Goal: Task Accomplishment & Management: Manage account settings

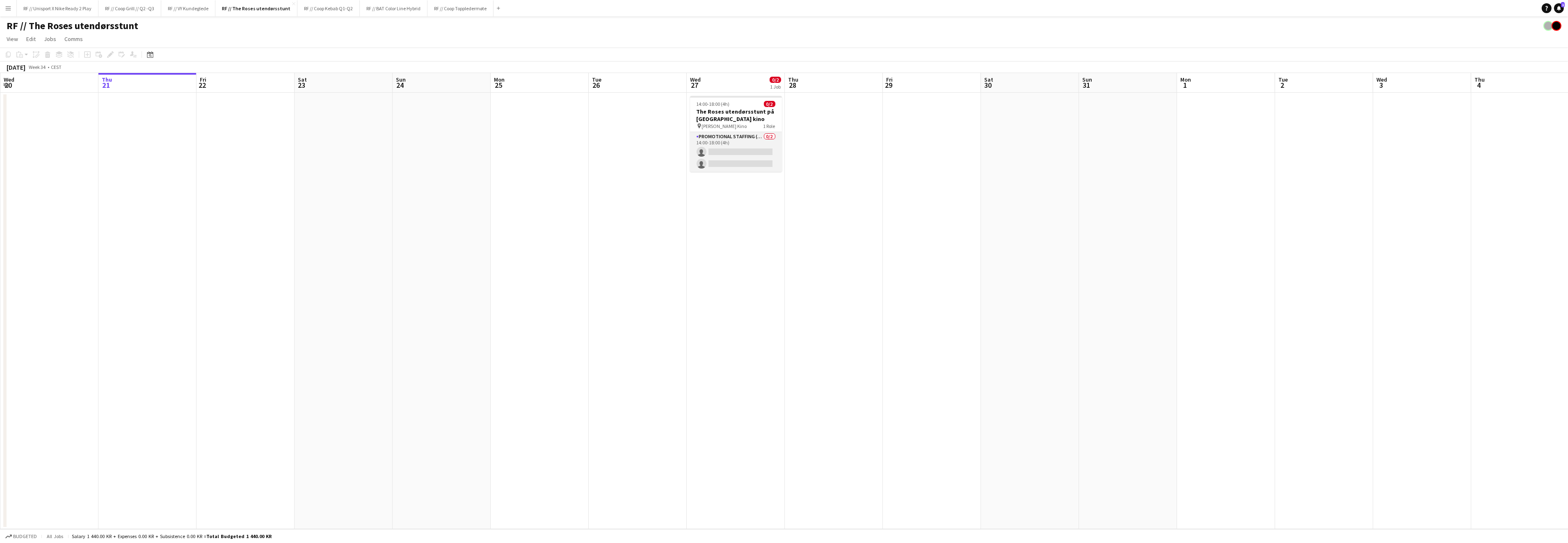
click at [715, 148] on app-card-role "Promotional Staffing (Brand Ambassadors) 0/2 14:00-18:00 (4h) single-neutral-ac…" at bounding box center [736, 152] width 92 height 40
click at [742, 152] on app-card-role "Promotional Staffing (Brand Ambassadors) 0/2 14:00-18:00 (4h) single-neutral-ac…" at bounding box center [736, 152] width 92 height 40
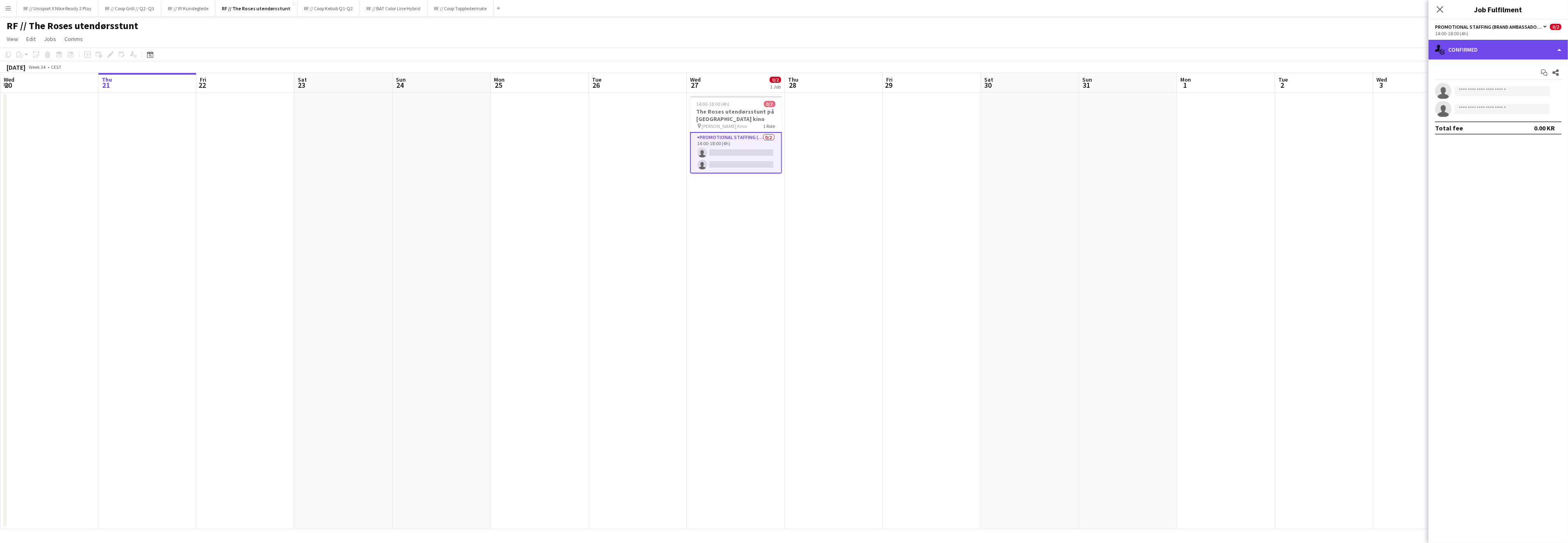
click at [1559, 56] on div "single-neutral-actions-check-2 Confirmed" at bounding box center [1498, 49] width 139 height 19
click at [1516, 130] on div "single-neutral-actions-information Applicants" at bounding box center [1525, 133] width 81 height 16
click at [721, 153] on app-card-role "Promotional Staffing (Brand Ambassadors) 0/2 14:00-18:00 (4h) single-neutral-ac…" at bounding box center [736, 153] width 92 height 41
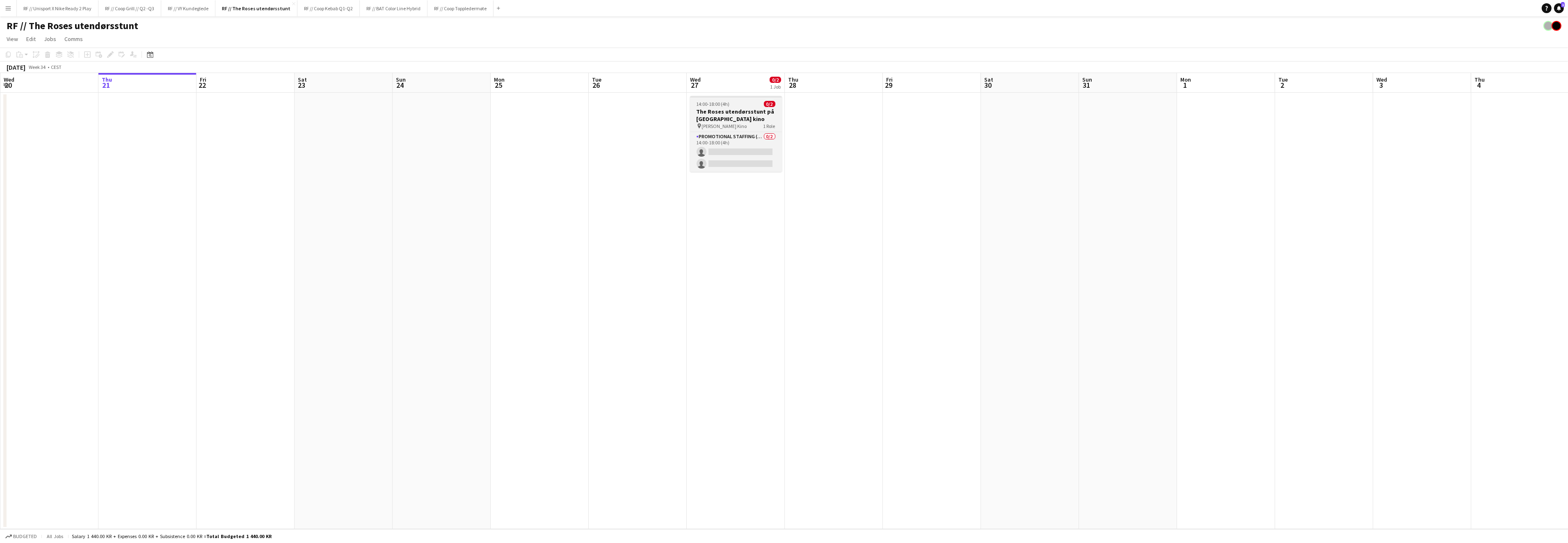
click at [725, 125] on span "[PERSON_NAME] Kino" at bounding box center [724, 126] width 45 height 6
click at [727, 152] on app-card-role "Promotional Staffing (Brand Ambassadors) 0/2 14:00-18:00 (4h) single-neutral-ac…" at bounding box center [736, 152] width 90 height 40
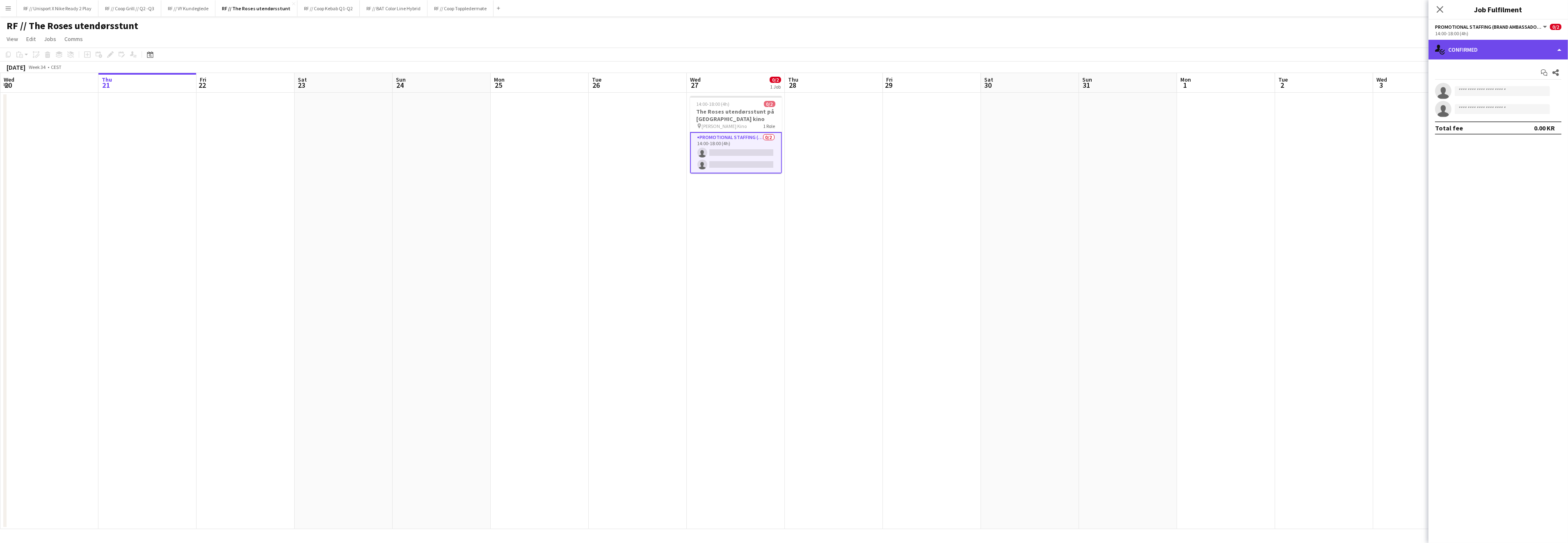
click at [1564, 52] on div "single-neutral-actions-check-2 Confirmed" at bounding box center [1498, 49] width 139 height 19
click at [1517, 88] on div "single-neutral-actions-share-1 Invited" at bounding box center [1525, 84] width 81 height 16
click at [1483, 91] on input "text" at bounding box center [1499, 93] width 127 height 21
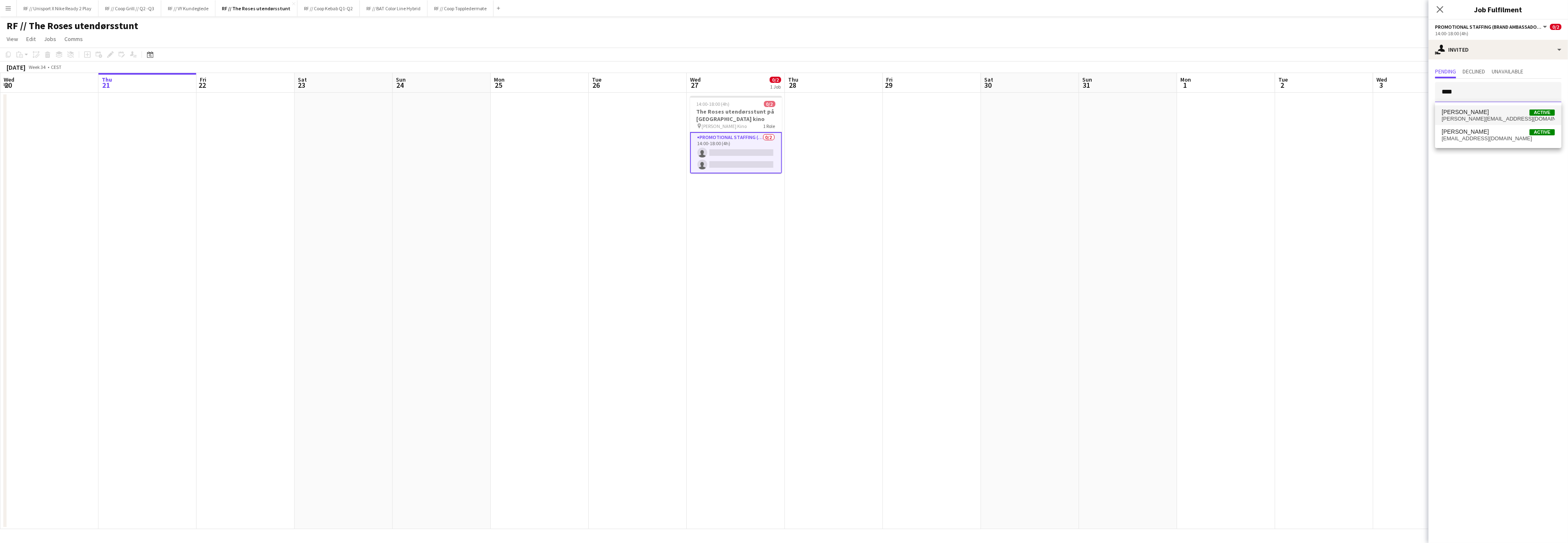
type input "****"
click at [1478, 111] on span "[PERSON_NAME] Active" at bounding box center [1498, 112] width 113 height 7
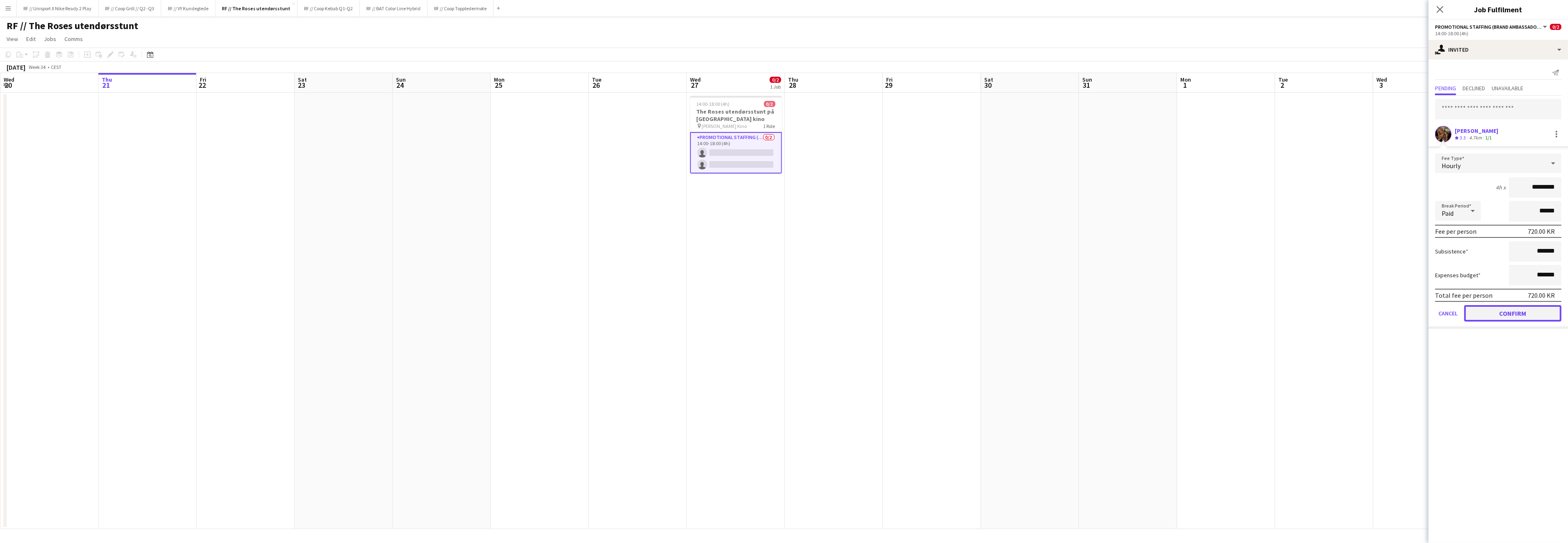
click at [1513, 316] on button "Confirm" at bounding box center [1513, 313] width 97 height 16
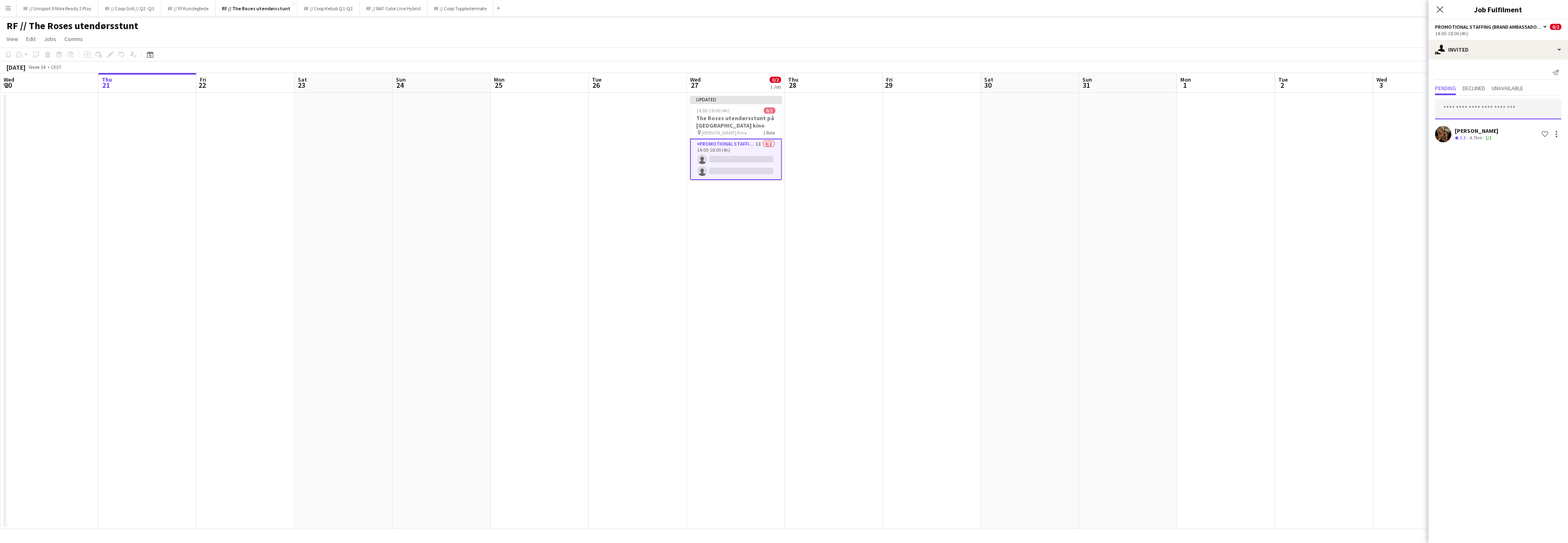
click at [1472, 105] on input "text" at bounding box center [1499, 109] width 127 height 21
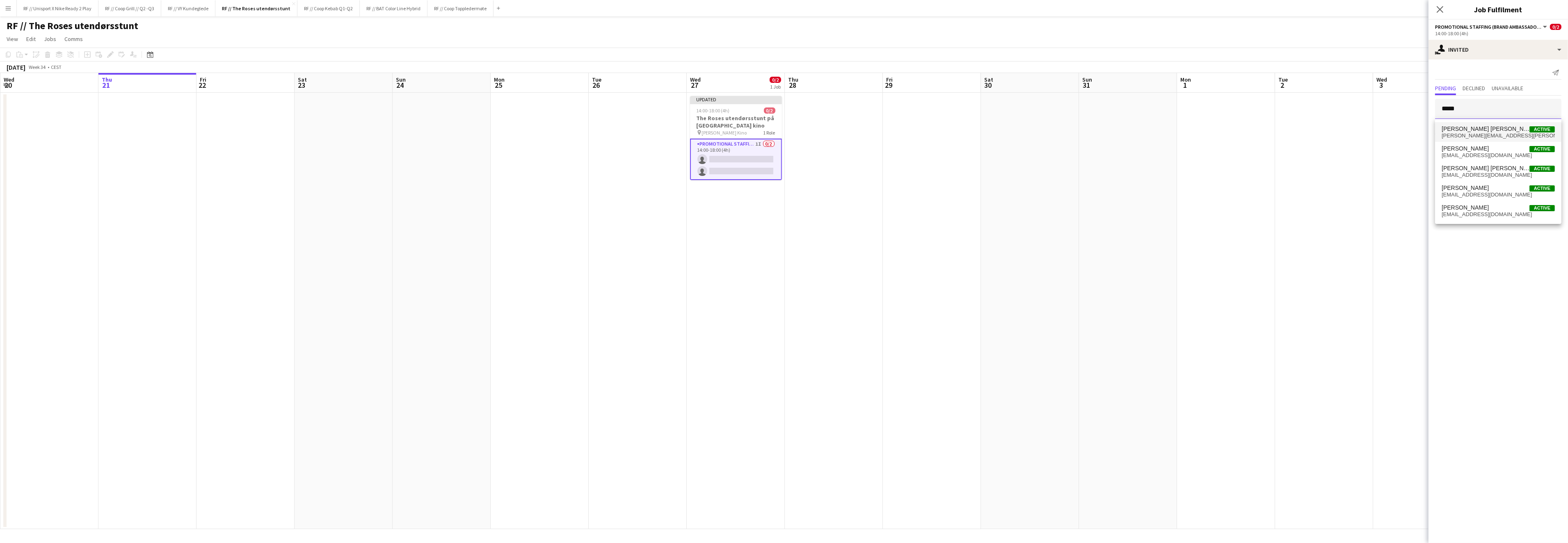
type input "*****"
click at [1489, 133] on span "[PERSON_NAME][EMAIL_ADDRESS][PERSON_NAME][DOMAIN_NAME]" at bounding box center [1498, 136] width 113 height 7
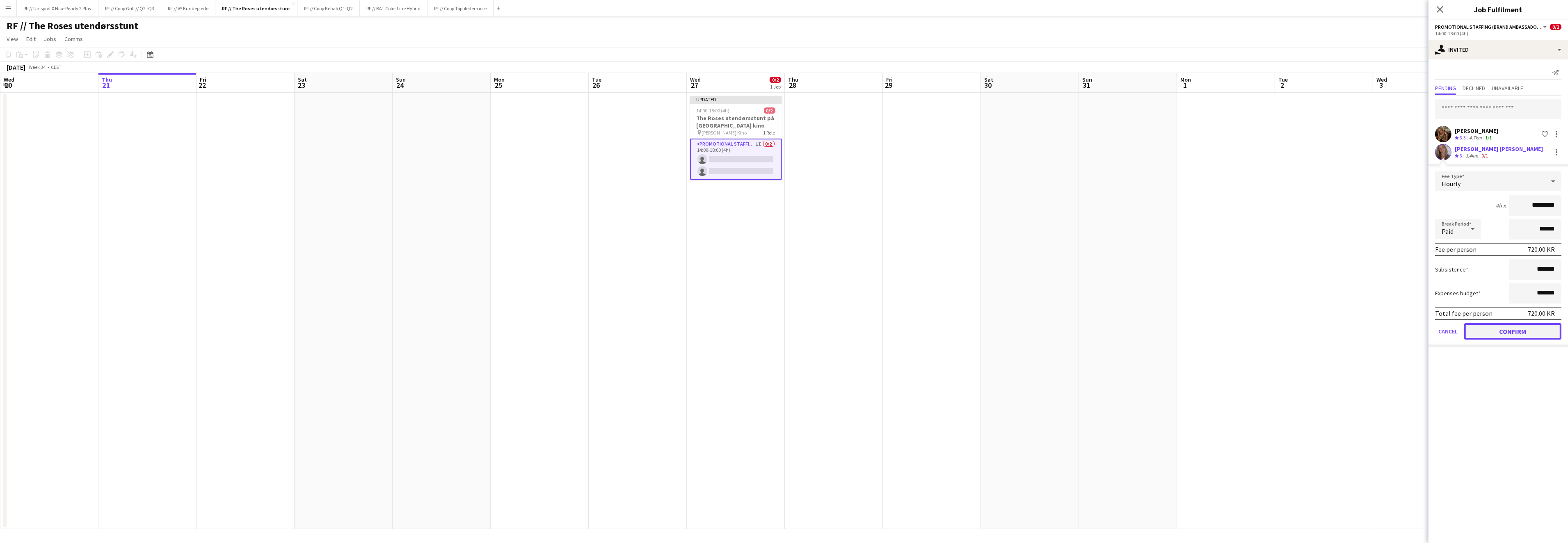
click at [1500, 333] on button "Confirm" at bounding box center [1513, 331] width 97 height 16
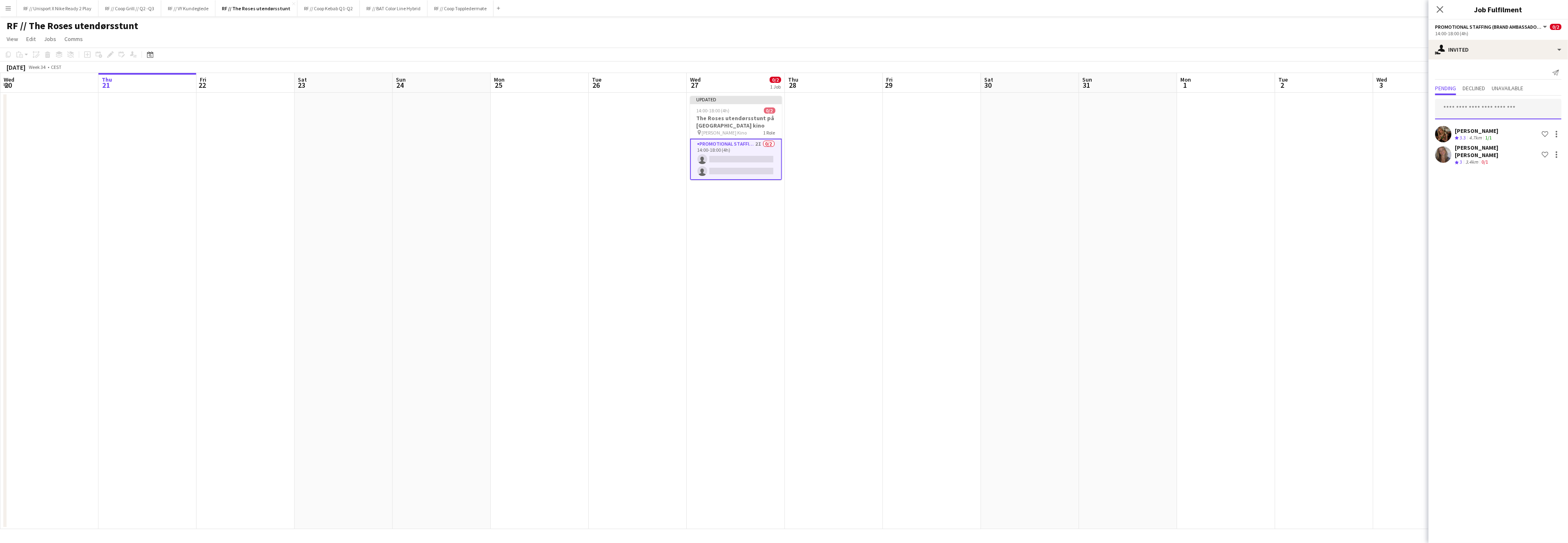
click at [1478, 113] on input "text" at bounding box center [1499, 109] width 127 height 21
drag, startPoint x: 1461, startPoint y: 113, endPoint x: 1405, endPoint y: 105, distance: 56.6
click at [1405, 105] on body "Menu Boards Boards Boards All jobs Status Workforce Workforce My Workforce Recr…" at bounding box center [784, 272] width 1568 height 543
type input "*******"
click at [1483, 128] on span "[PERSON_NAME] [PERSON_NAME] Active" at bounding box center [1498, 128] width 113 height 7
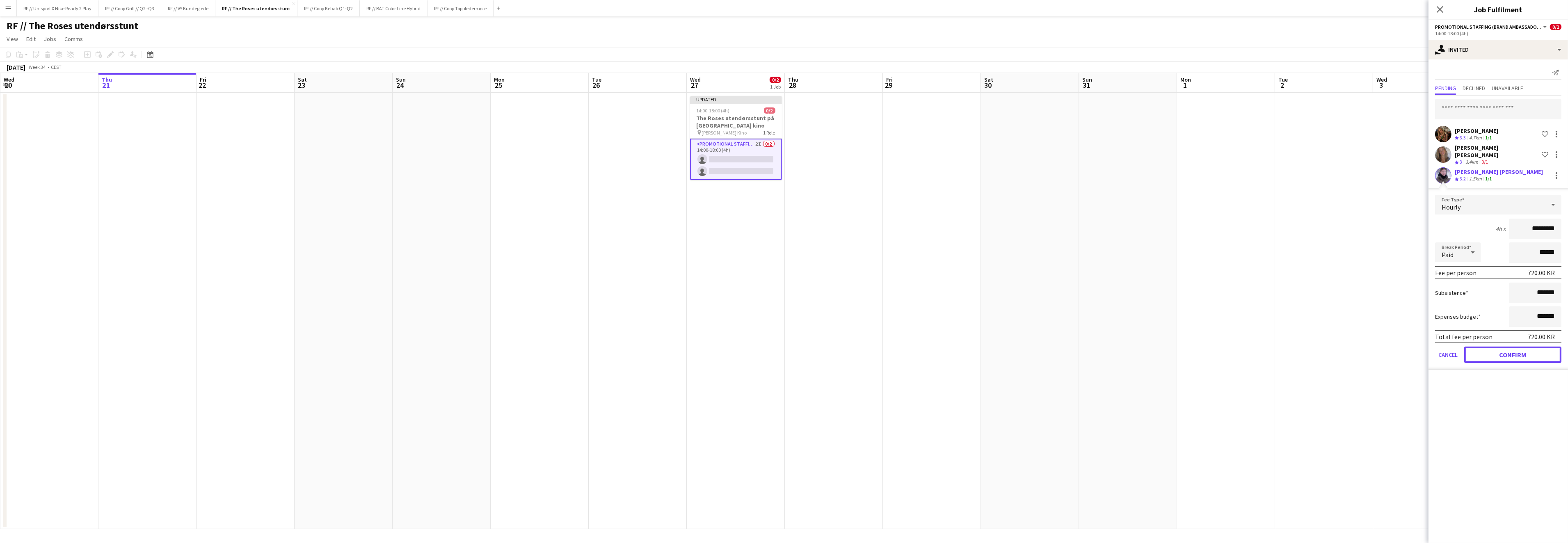
click at [1526, 347] on button "Confirm" at bounding box center [1513, 355] width 97 height 16
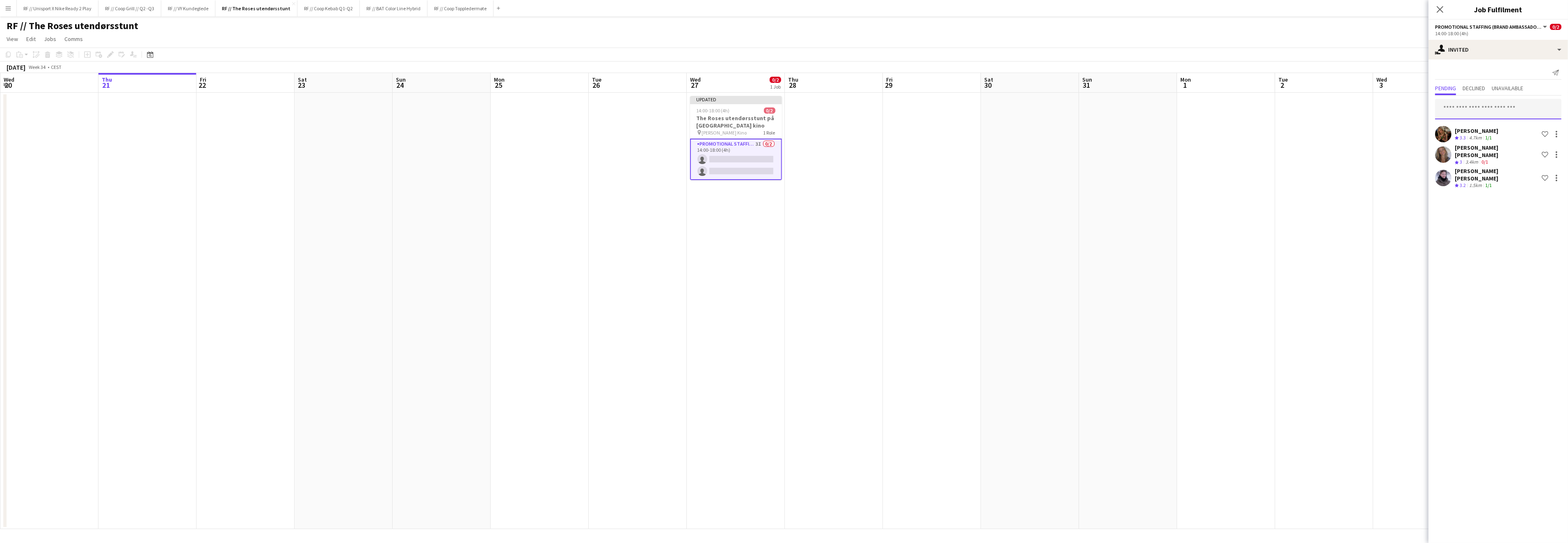
click at [1486, 107] on input "text" at bounding box center [1499, 109] width 127 height 21
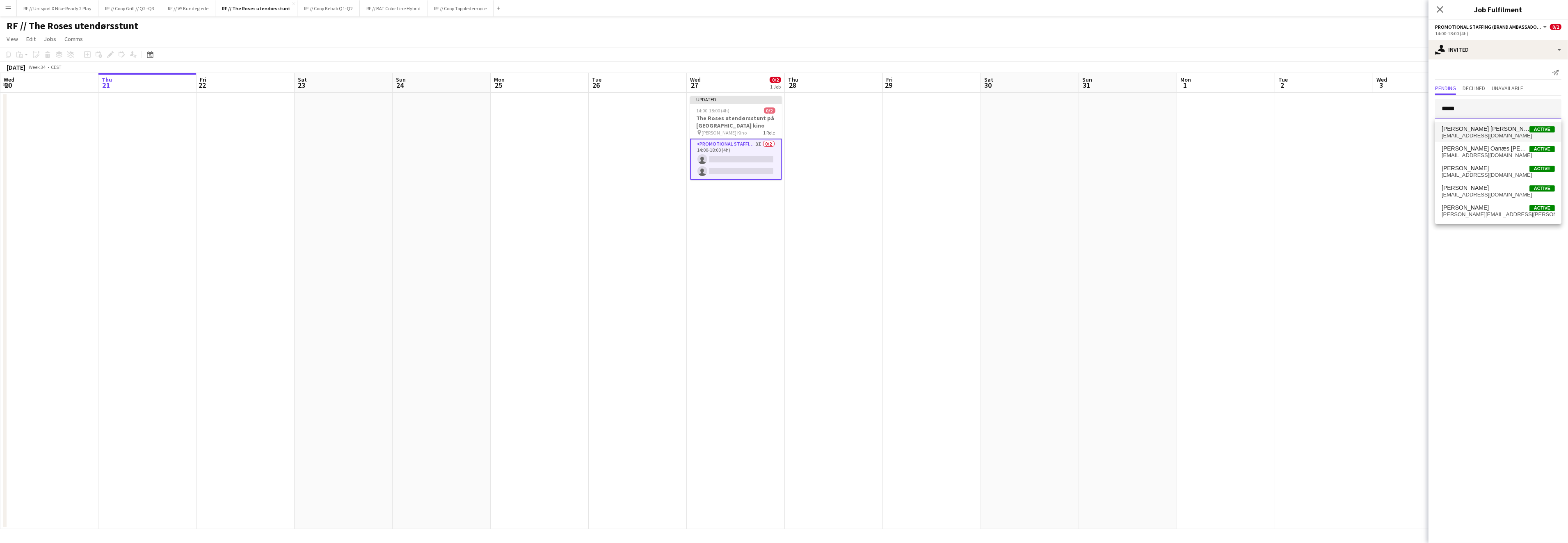
type input "*****"
click at [1516, 131] on span "[PERSON_NAME] [PERSON_NAME]" at bounding box center [1485, 128] width 88 height 7
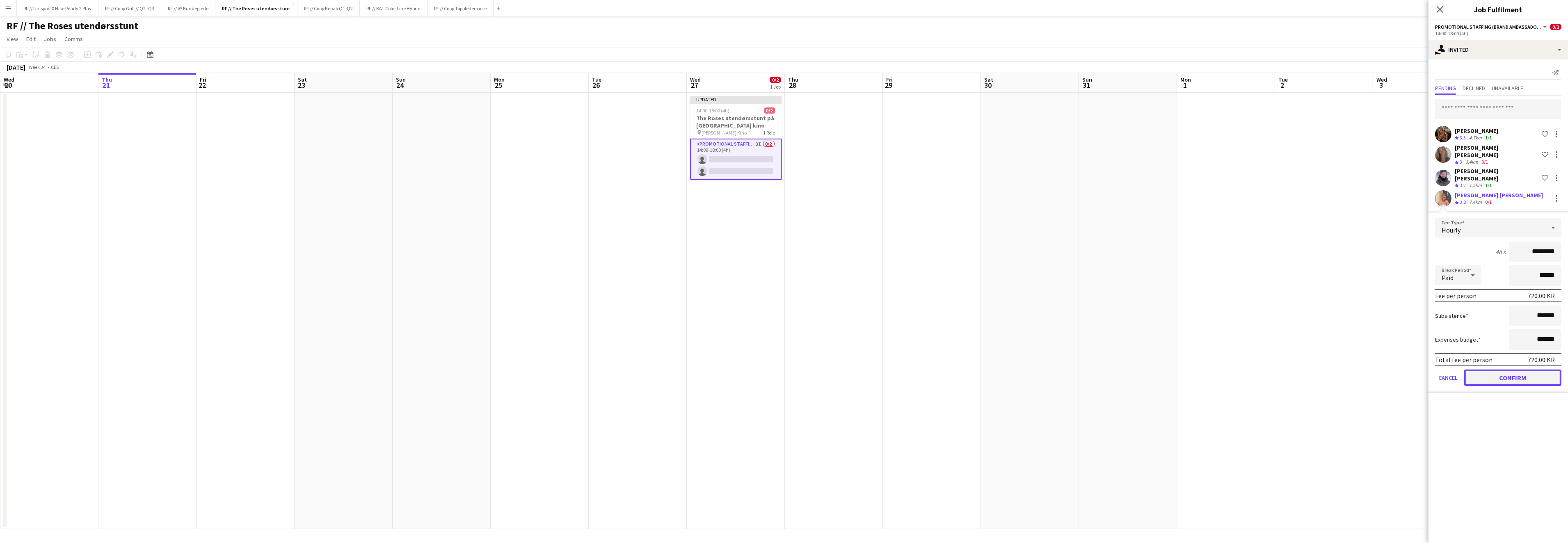
click at [1525, 370] on button "Confirm" at bounding box center [1513, 377] width 97 height 16
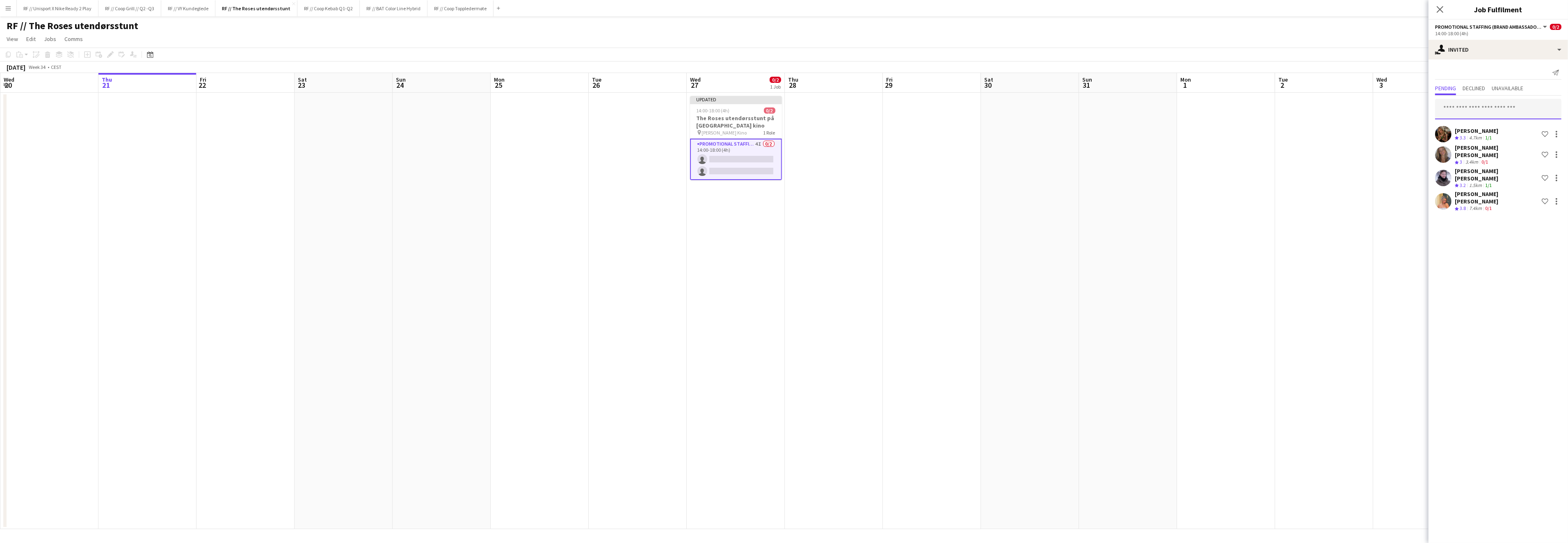
click at [1503, 109] on input "text" at bounding box center [1499, 109] width 127 height 21
type input "******"
click at [1513, 135] on span "Busy with another job on EVENT // Samsung ." at bounding box center [1498, 133] width 113 height 7
click at [1486, 113] on input "text" at bounding box center [1499, 109] width 127 height 21
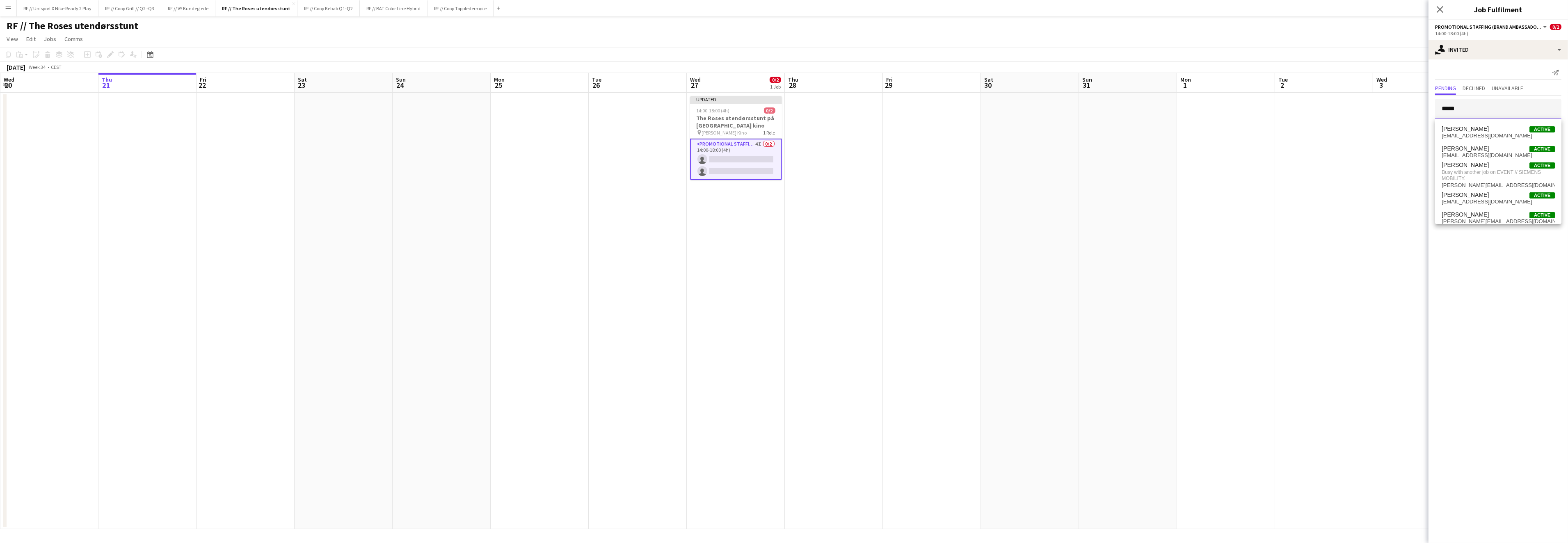
type input "*****"
click at [1500, 151] on span "[PERSON_NAME] Active" at bounding box center [1498, 149] width 113 height 7
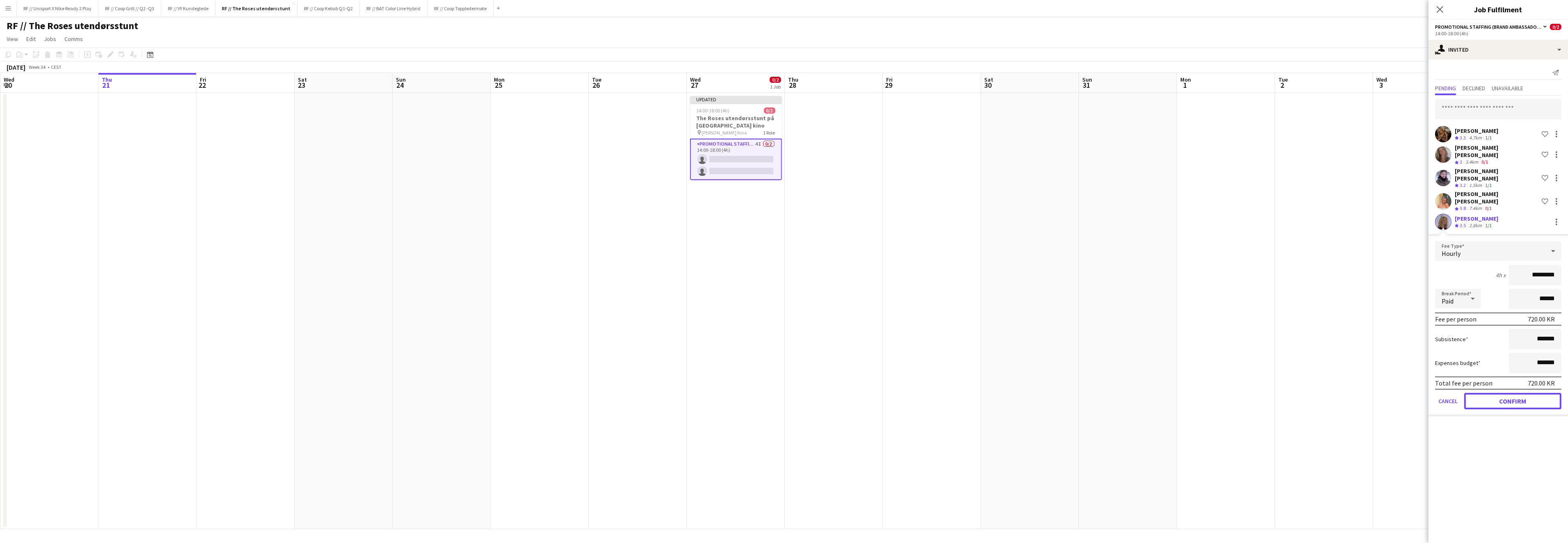
drag, startPoint x: 1525, startPoint y: 387, endPoint x: 1500, endPoint y: 387, distance: 25.0
click at [1525, 393] on button "Confirm" at bounding box center [1513, 401] width 97 height 16
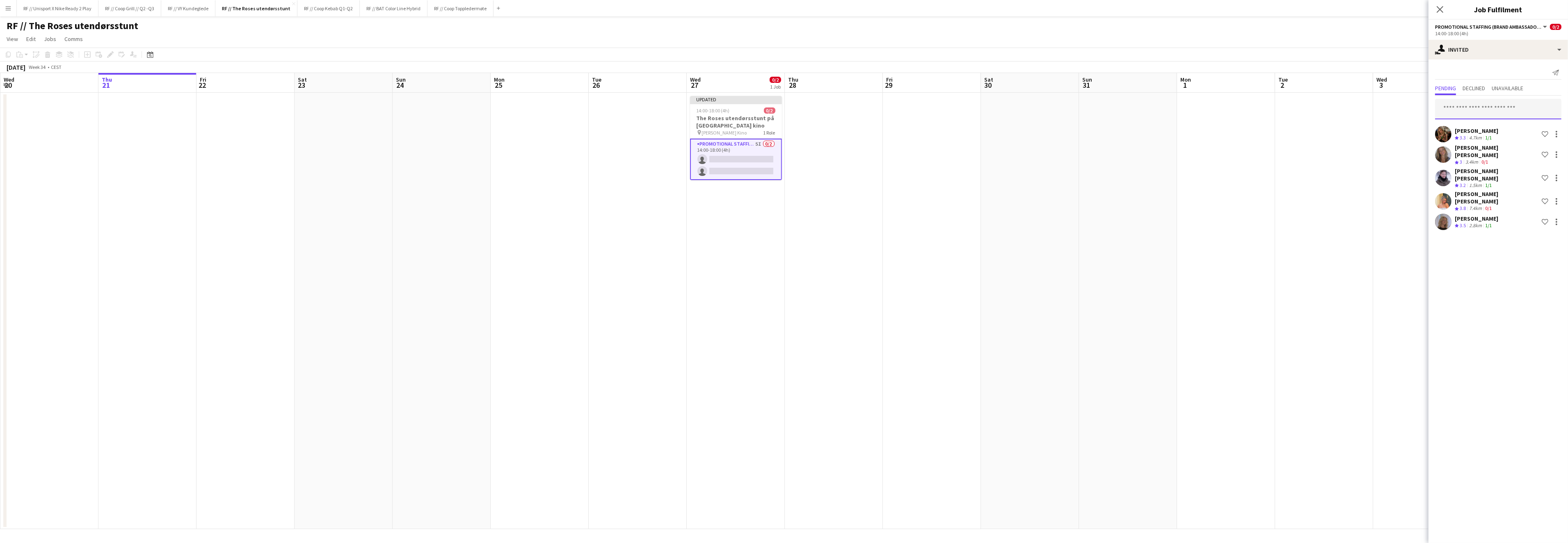
click at [1457, 109] on input "text" at bounding box center [1499, 109] width 127 height 21
type input "*****"
click at [1477, 130] on span "[PERSON_NAME]" at bounding box center [1465, 128] width 47 height 7
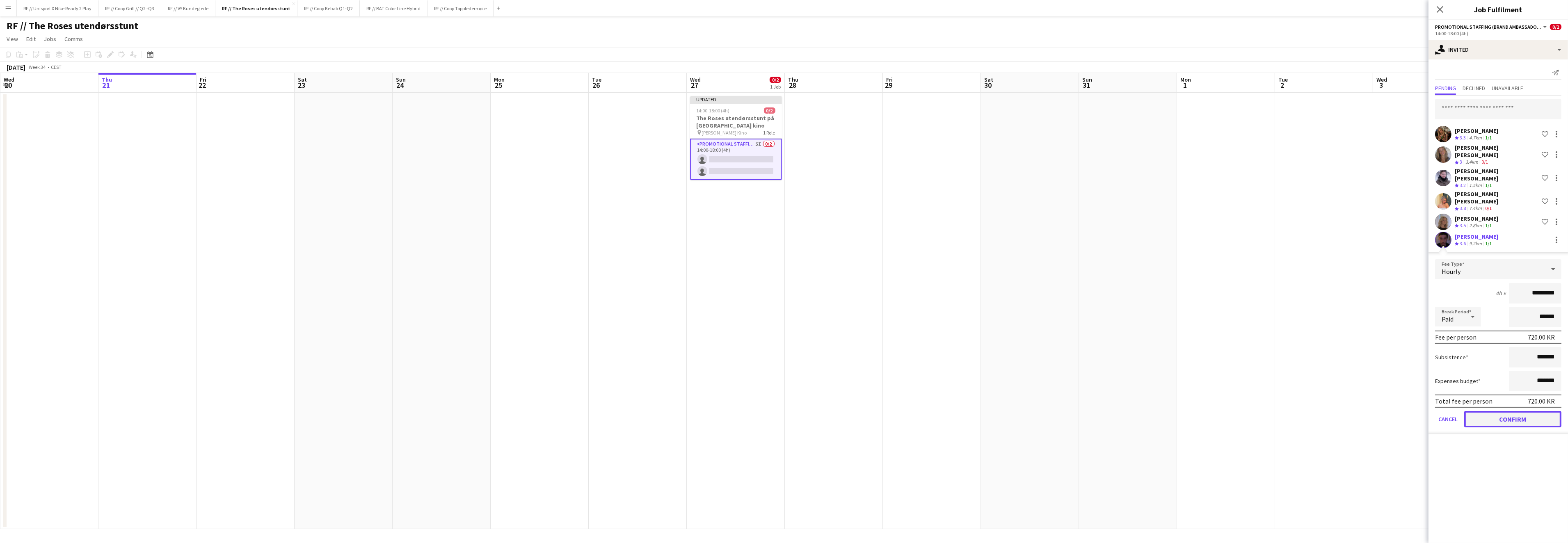
click at [1516, 411] on button "Confirm" at bounding box center [1513, 419] width 97 height 16
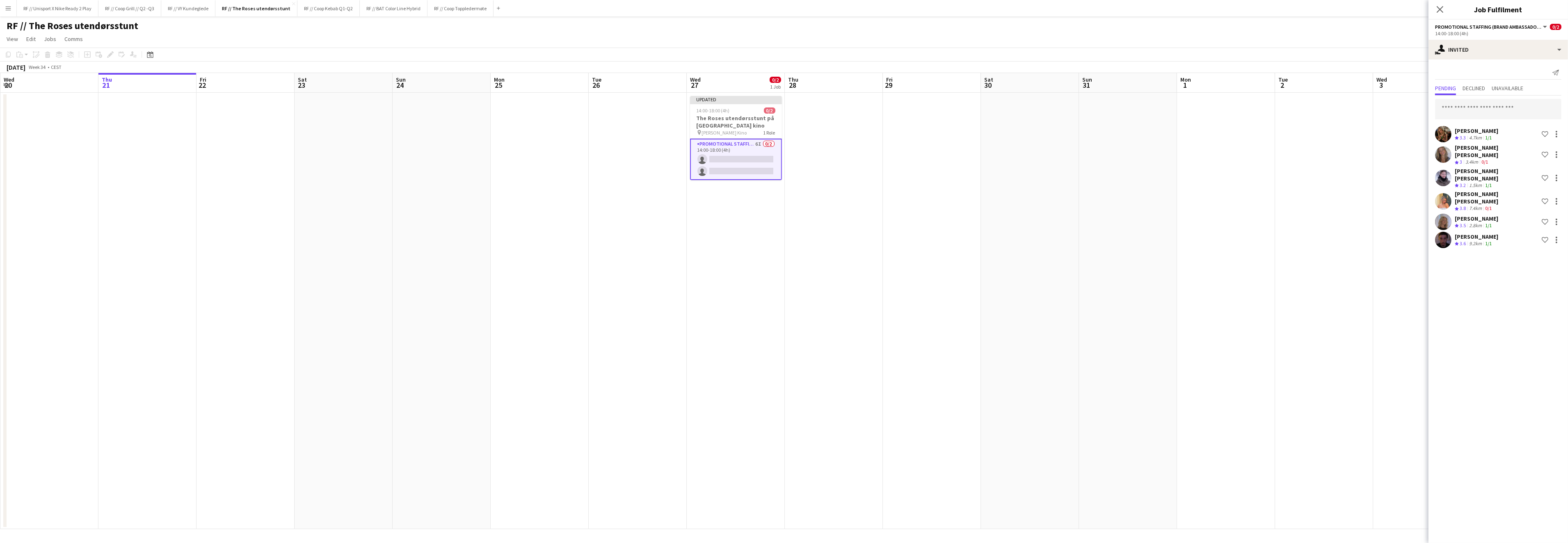
click at [872, 233] on app-date-cell at bounding box center [833, 310] width 98 height 436
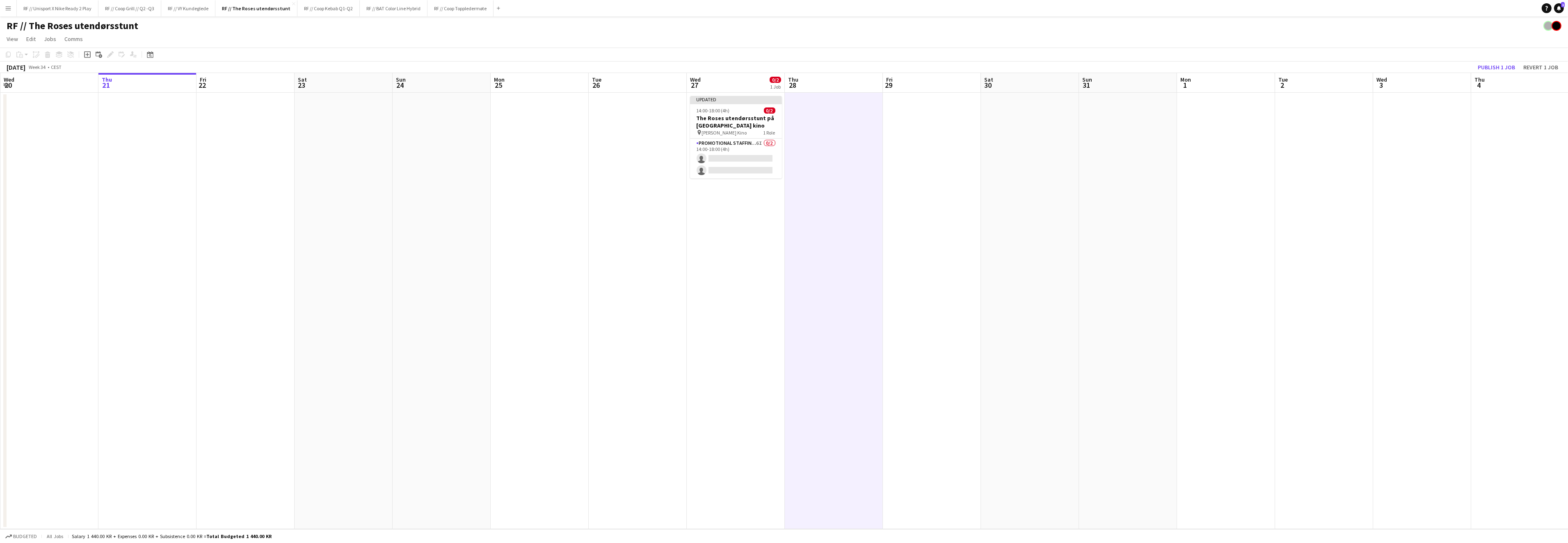
click at [1507, 72] on div "[DATE] Week 34 • CEST Publish 1 job Revert 1 job" at bounding box center [784, 67] width 1568 height 12
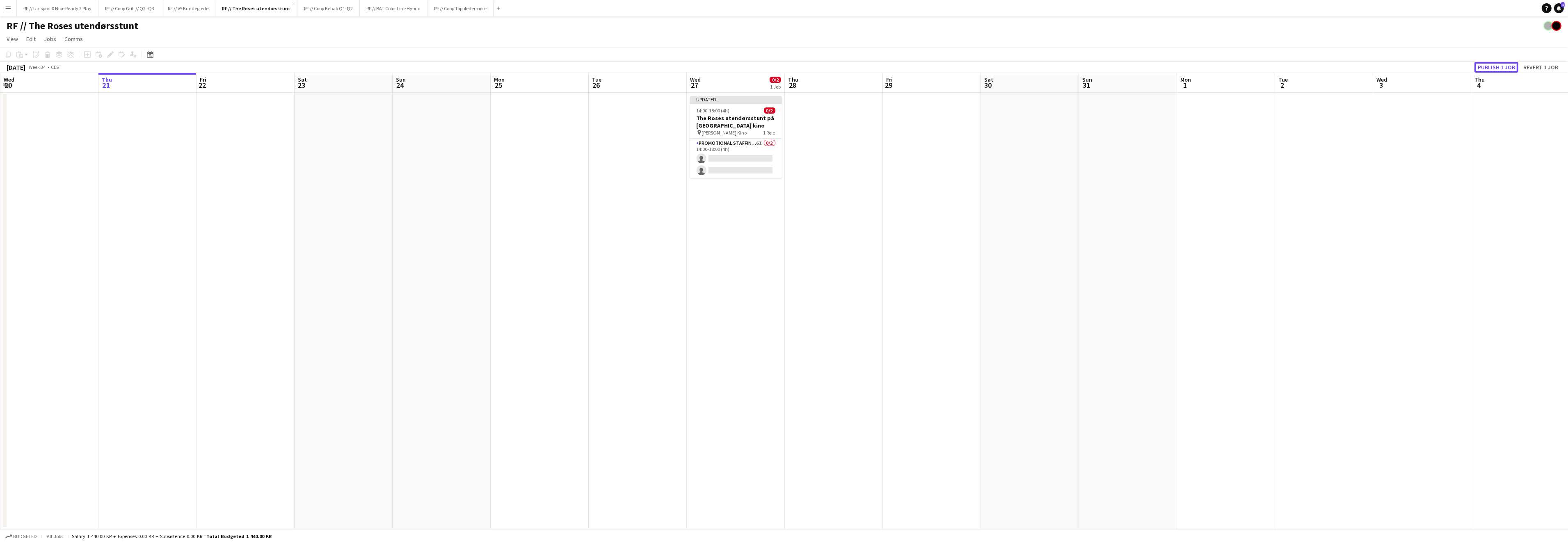
click at [1497, 69] on button "Publish 1 job" at bounding box center [1496, 68] width 44 height 11
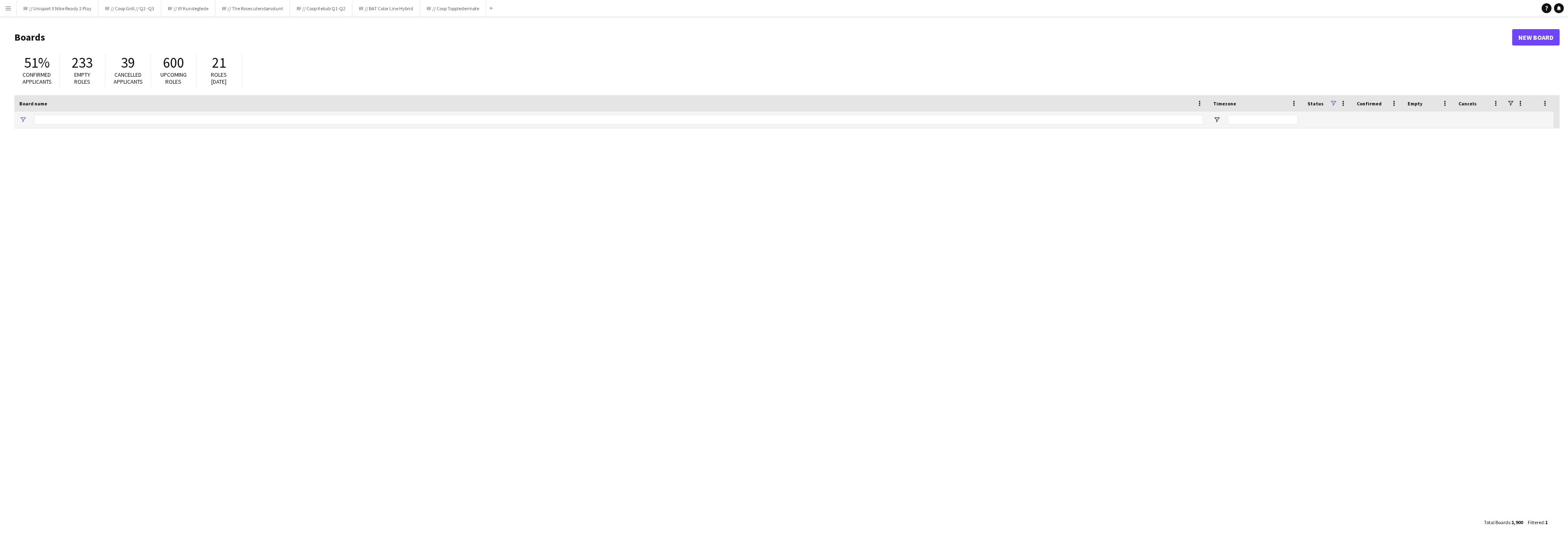
type input "*****"
click at [68, 11] on button "RF // Unisport X Nike Ready 2 Play Close" at bounding box center [58, 9] width 82 height 16
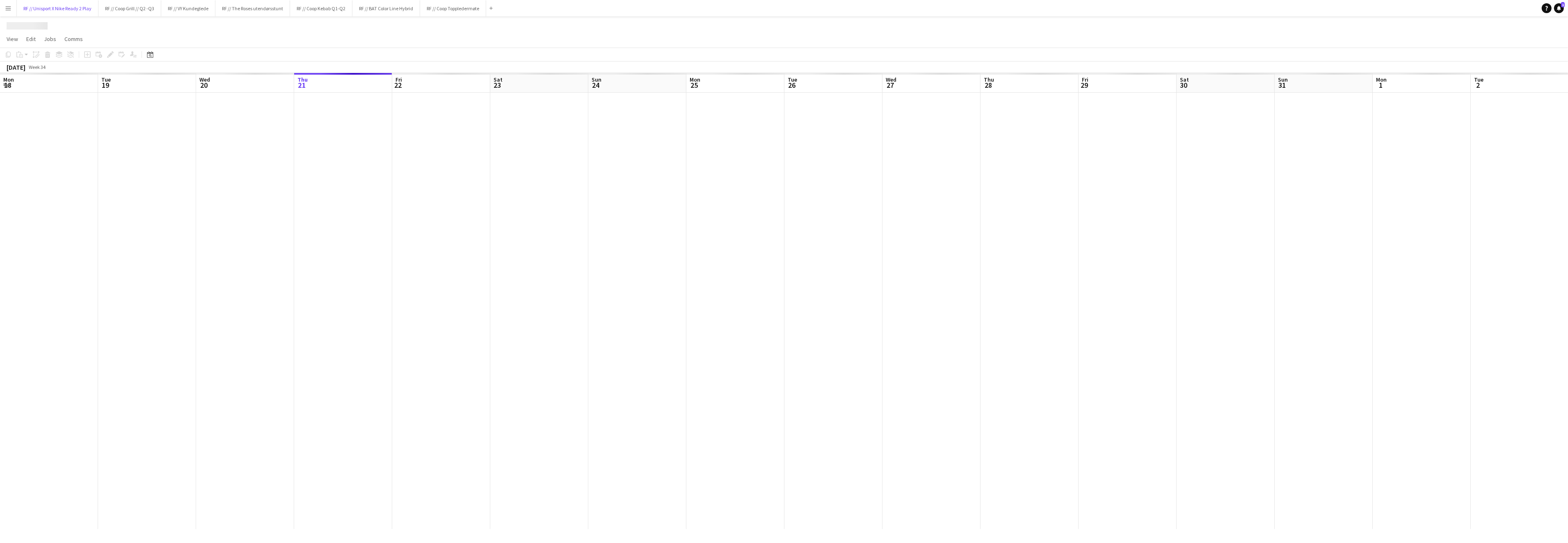
scroll to position [0, 195]
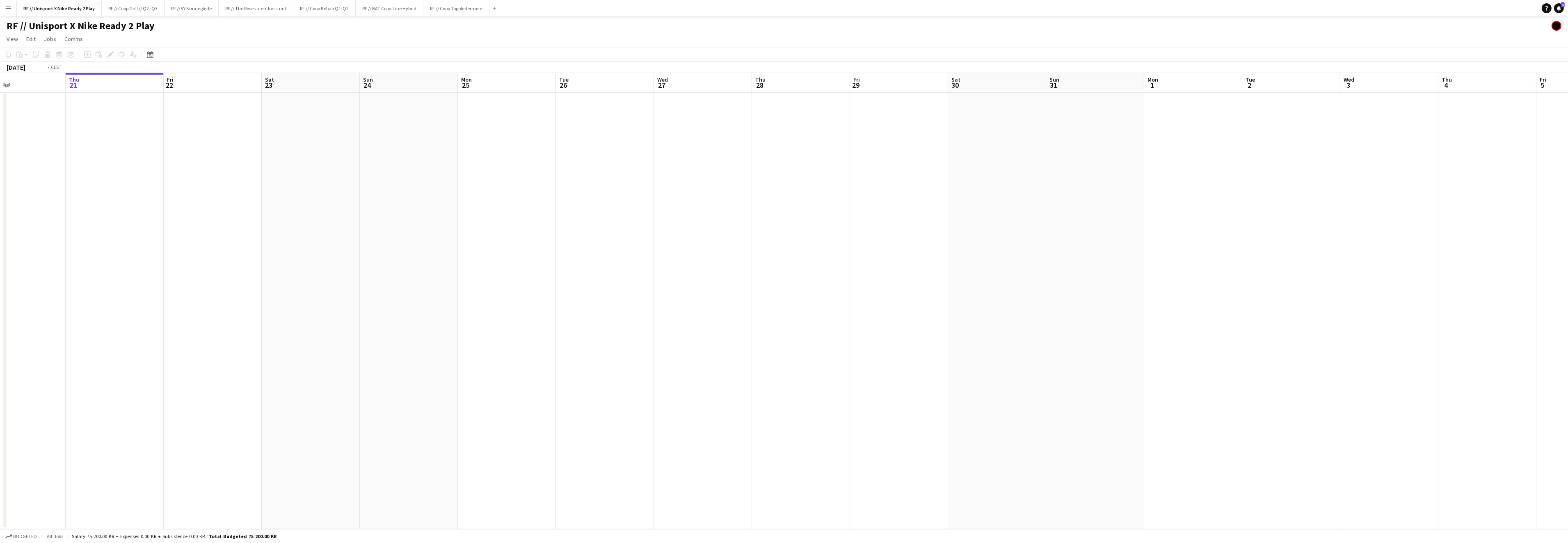
click at [530, 254] on app-calendar-viewport "Mon 18 Tue 19 Wed 20 Thu 21 Fri 22 Sat 23 Sun 24 Mon 25 Tue 26 Wed 27 Thu 28 Fr…" at bounding box center [784, 301] width 1568 height 456
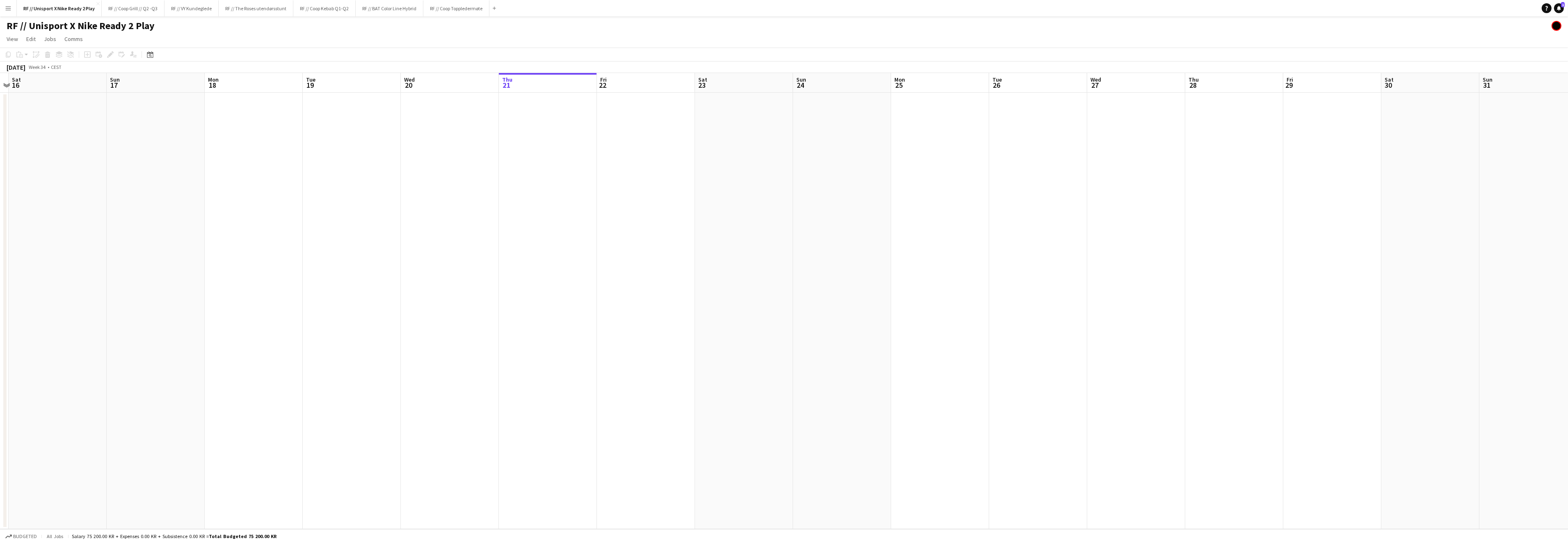
click at [614, 242] on app-calendar-viewport "Fri 15 Sat 16 Sun 17 Mon 18 Tue 19 Wed 20 Thu 21 Fri 22 Sat 23 Sun 24 Mon 25 Tu…" at bounding box center [784, 301] width 1568 height 456
drag, startPoint x: 425, startPoint y: 256, endPoint x: 888, endPoint y: 247, distance: 463.1
click at [875, 241] on app-calendar-viewport "Fri 8 Sat 9 Sun 10 Mon 11 Tue 12 Wed 13 Thu 14 Fri 15 Sat 16 Sun 17 Mon 18 Tue …" at bounding box center [784, 301] width 1568 height 456
drag, startPoint x: 572, startPoint y: 261, endPoint x: 909, endPoint y: 251, distance: 337.1
click at [906, 250] on app-calendar-viewport "Fri 8 Sat 9 Sun 10 Mon 11 Tue 12 Wed 13 Thu 14 Fri 15 Sat 16 Sun 17 Mon 18 Tue …" at bounding box center [784, 301] width 1568 height 456
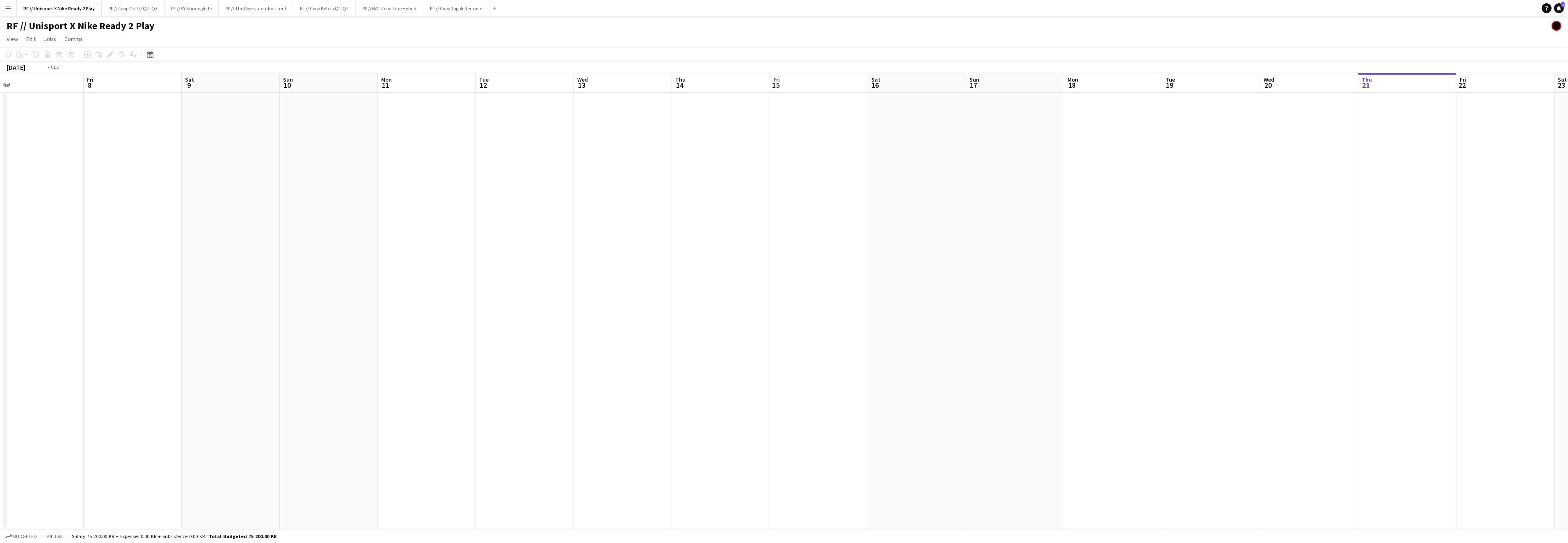
drag, startPoint x: 484, startPoint y: 257, endPoint x: 1083, endPoint y: 245, distance: 599.1
click at [1078, 243] on app-calendar-viewport "Tue 5 Wed 6 Thu 7 Fri 8 Sat 9 Sun 10 Mon 11 Tue 12 Wed 13 Thu 14 Fri 15 Sat 16 …" at bounding box center [784, 301] width 1568 height 456
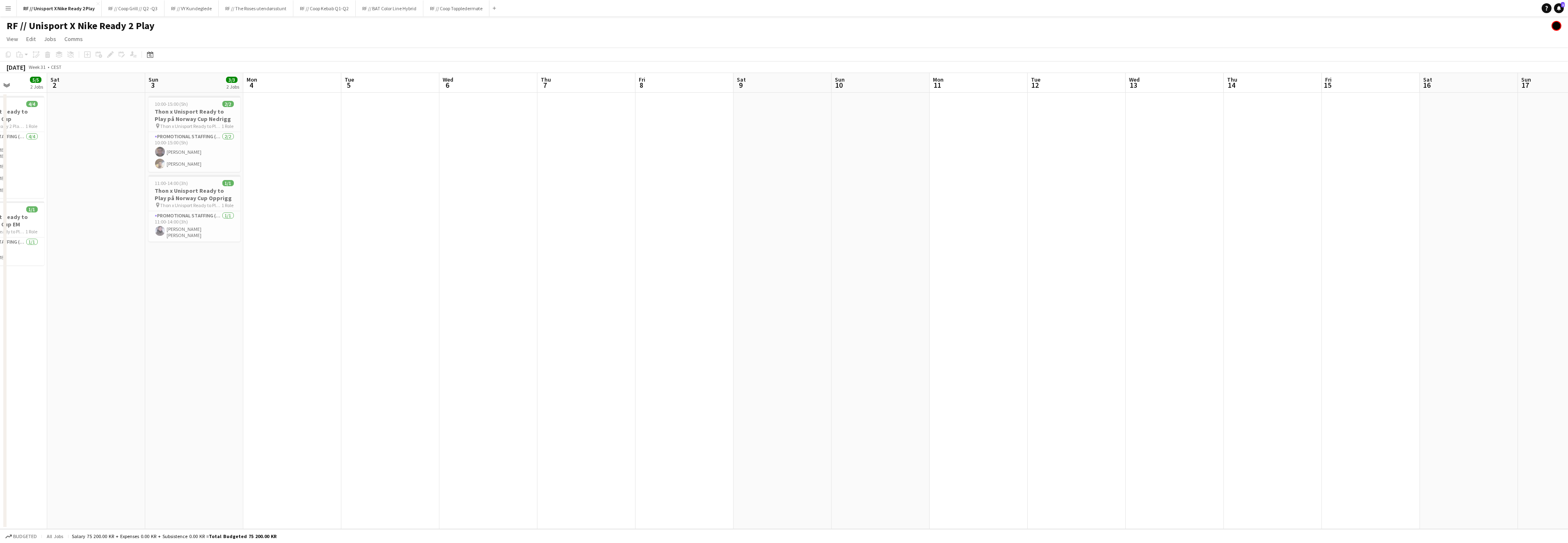
drag, startPoint x: 611, startPoint y: 257, endPoint x: 1117, endPoint y: 234, distance: 506.5
click at [1102, 232] on app-calendar-viewport "Wed 30 5/5 2 Jobs Thu 31 5/5 2 Jobs Fri 1 5/5 2 Jobs Sat 2 Sun 3 3/3 2 Jobs Mon…" at bounding box center [784, 301] width 1568 height 456
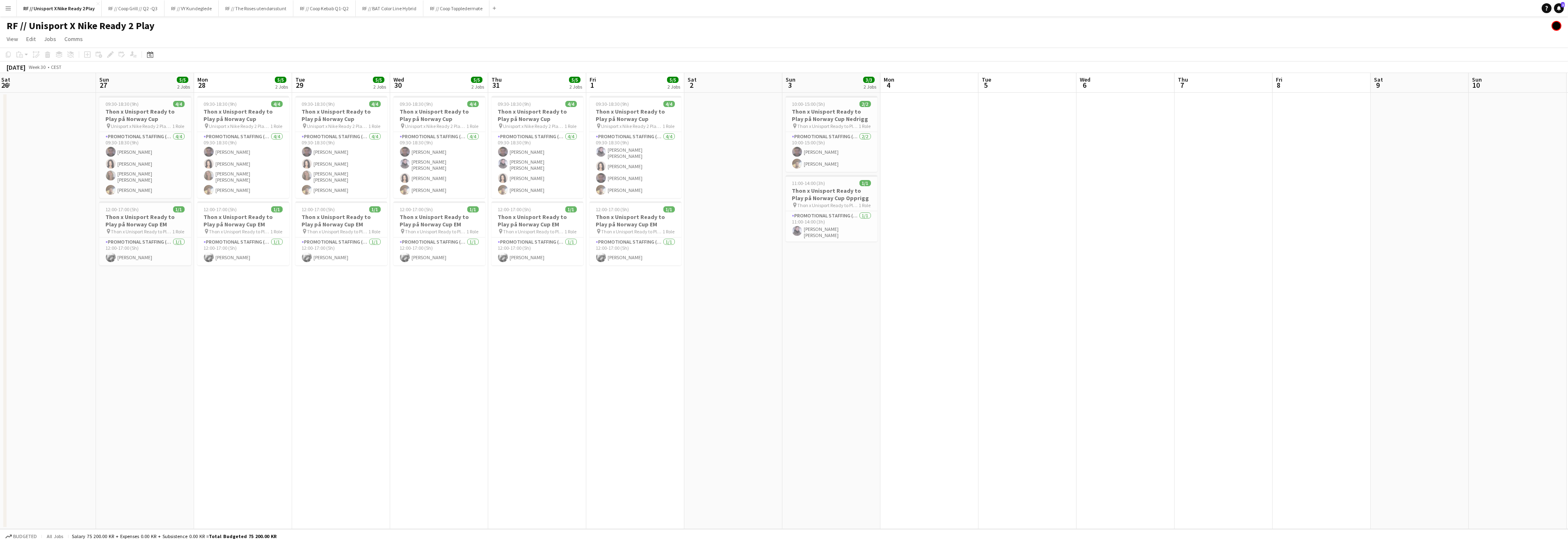
drag, startPoint x: 653, startPoint y: 303, endPoint x: 741, endPoint y: 278, distance: 91.5
click at [771, 295] on app-calendar-viewport "Thu 24 Fri 25 4/4 2 Jobs Sat 26 Sun 27 5/5 2 Jobs Mon 28 5/5 2 Jobs Tue 29 5/5 …" at bounding box center [784, 301] width 1568 height 456
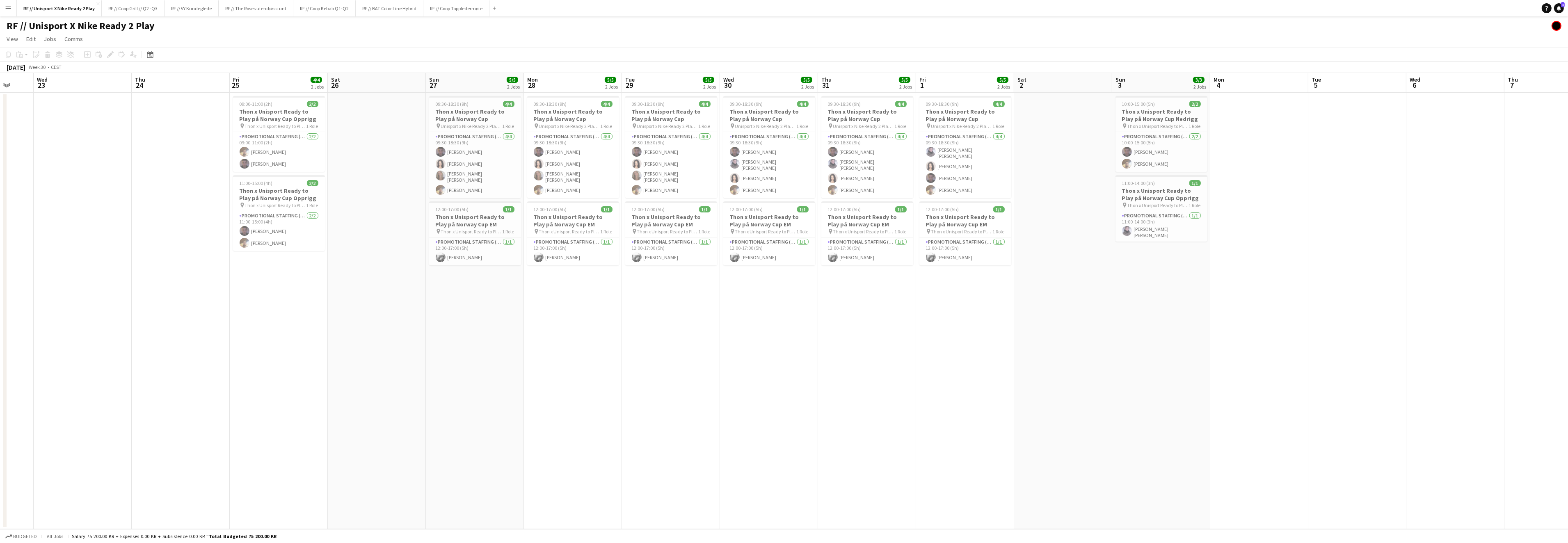
drag, startPoint x: 278, startPoint y: 323, endPoint x: 551, endPoint y: 312, distance: 273.2
click at [551, 312] on app-calendar-viewport "Sun 20 Mon 21 Tue 22 Wed 23 Thu 24 Fri 25 4/4 2 Jobs Sat 26 Sun 27 5/5 2 Jobs M…" at bounding box center [784, 301] width 1568 height 456
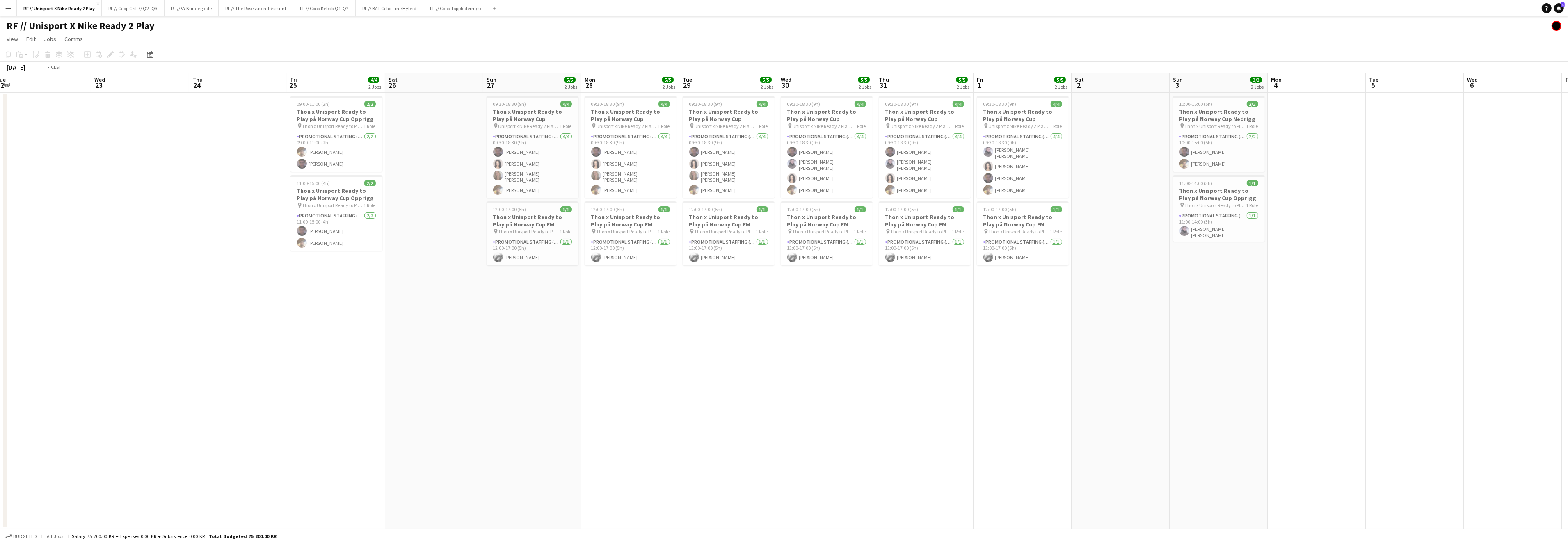
drag, startPoint x: 615, startPoint y: 317, endPoint x: 533, endPoint y: 326, distance: 82.5
click at [627, 317] on app-calendar-viewport "Sun 20 Mon 21 Tue 22 Wed 23 Thu 24 Fri 25 4/4 2 Jobs Sat 26 Sun 27 5/5 2 Jobs M…" at bounding box center [784, 301] width 1568 height 456
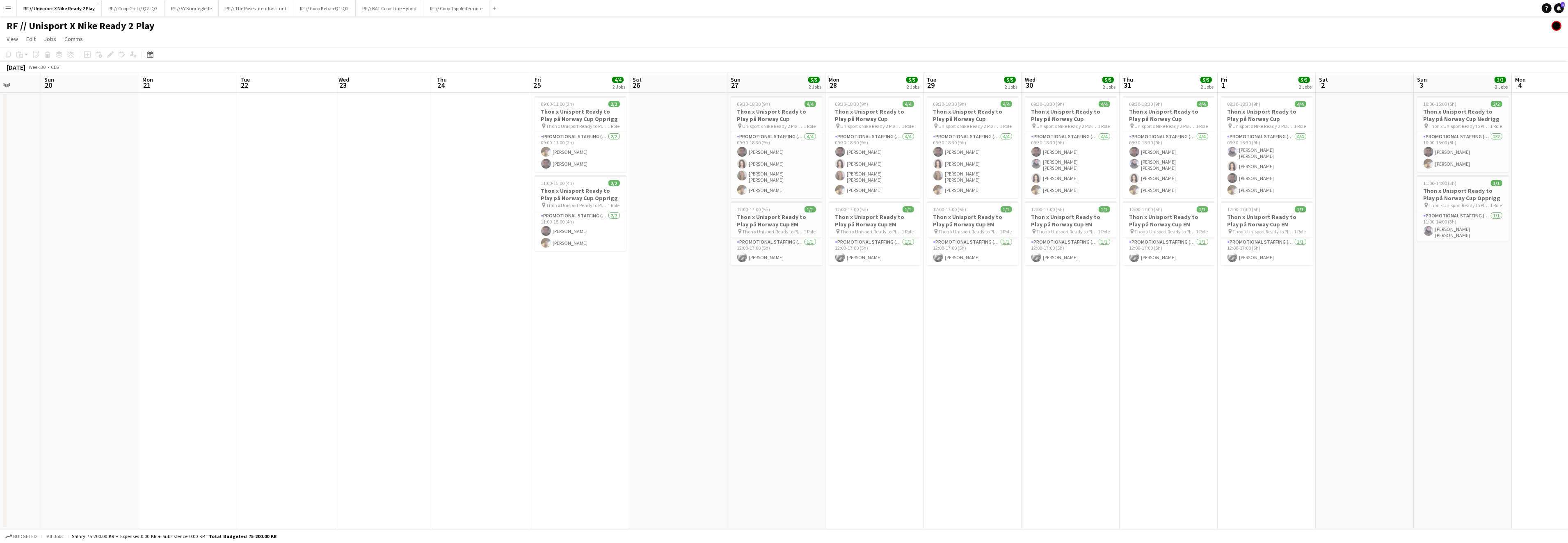
drag, startPoint x: 691, startPoint y: 310, endPoint x: 761, endPoint y: 315, distance: 70.2
click at [766, 310] on app-calendar-viewport "Fri 18 Sat 19 Sun 20 Mon 21 Tue 22 Wed 23 Thu 24 Fri 25 4/4 2 Jobs Sat 26 Sun 2…" at bounding box center [784, 301] width 1568 height 456
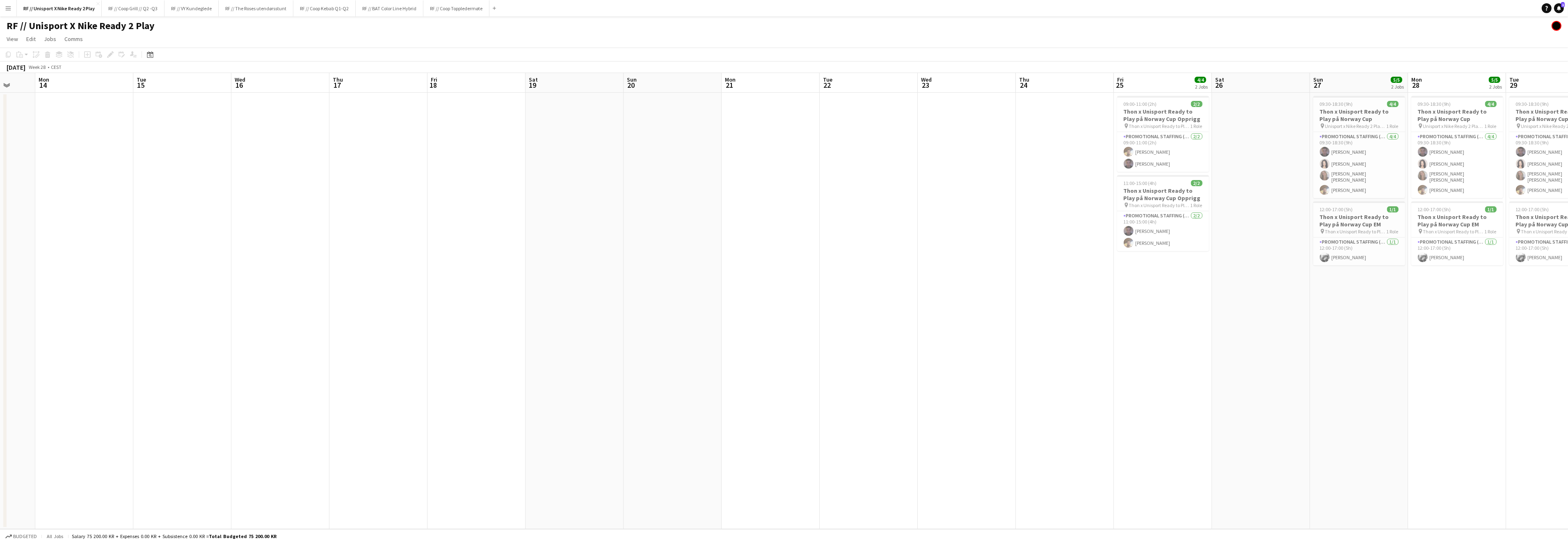
drag, startPoint x: 619, startPoint y: 309, endPoint x: 613, endPoint y: 317, distance: 10.0
click at [744, 306] on app-calendar-viewport "Fri 11 Sat 12 Sun 13 Mon 14 Tue 15 Wed 16 Thu 17 Fri 18 Sat 19 Sun 20 Mon 21 Tu…" at bounding box center [784, 301] width 1568 height 456
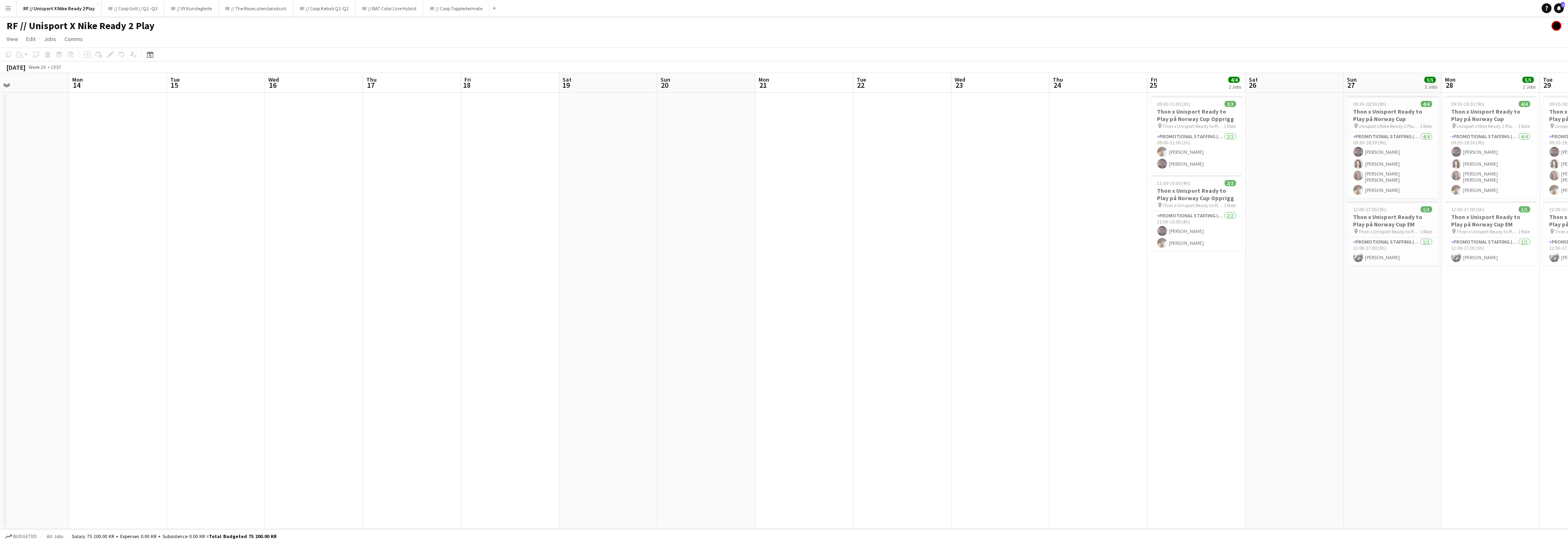
drag, startPoint x: 511, startPoint y: 307, endPoint x: 785, endPoint y: 305, distance: 274.0
click at [814, 301] on app-calendar-viewport "Fri 11 5/5 2 Jobs Sat 12 Sun 13 Mon 14 Tue 15 Wed 16 Thu 17 Fri 18 Sat 19 Sun 2…" at bounding box center [784, 301] width 1568 height 456
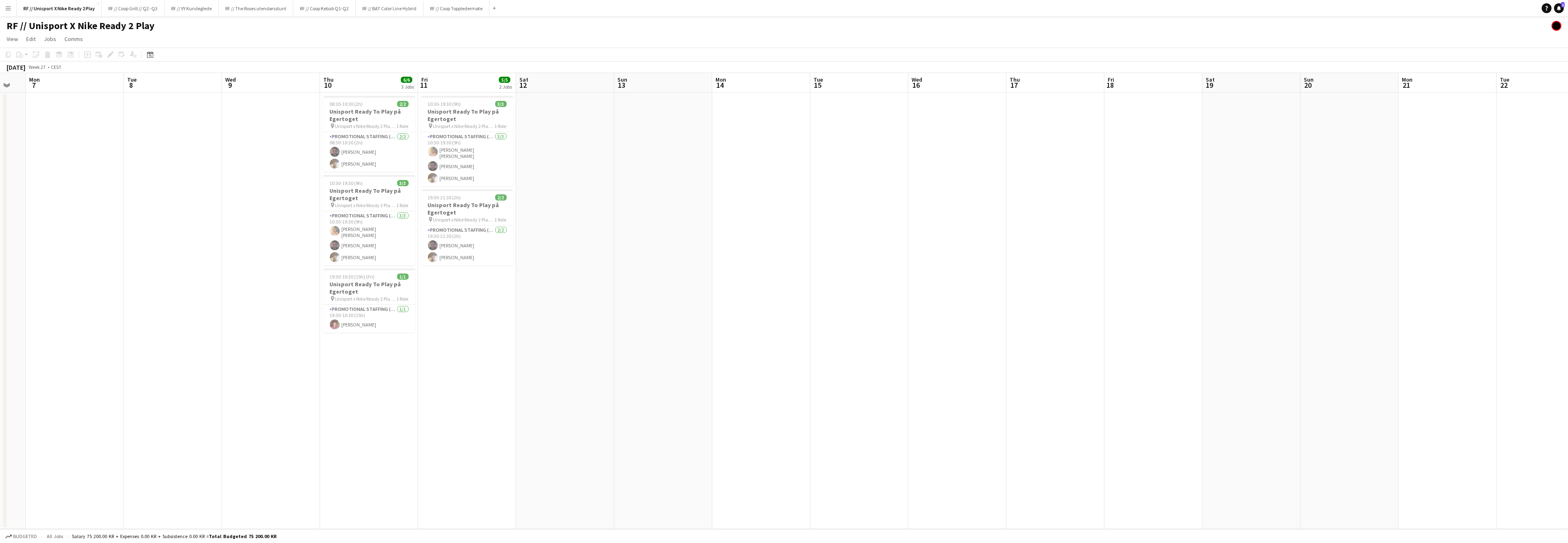
scroll to position [0, 170]
drag, startPoint x: 571, startPoint y: 310, endPoint x: 843, endPoint y: 299, distance: 272.2
click at [843, 299] on app-calendar-viewport "Sat 5 Sun 6 Mon 7 Tue 8 Wed 9 Thu 10 6/6 3 Jobs Fri 11 5/5 2 Jobs Sat 12 Sun 13…" at bounding box center [784, 301] width 1568 height 456
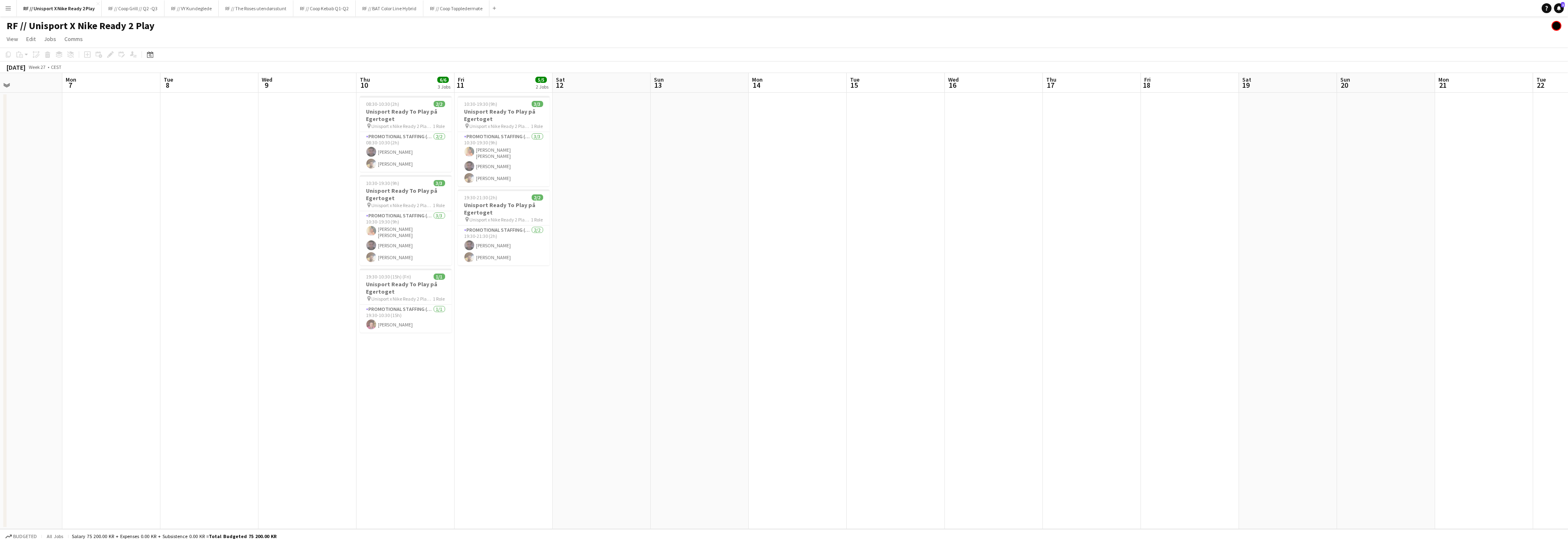
drag, startPoint x: 189, startPoint y: 198, endPoint x: 371, endPoint y: 209, distance: 182.3
click at [372, 197] on app-calendar-viewport "Fri 4 Sat 5 Sun 6 Mon 7 Tue 8 Wed 9 Thu 10 6/6 3 Jobs Fri 11 5/5 2 Jobs Sat 12 …" at bounding box center [784, 301] width 1568 height 456
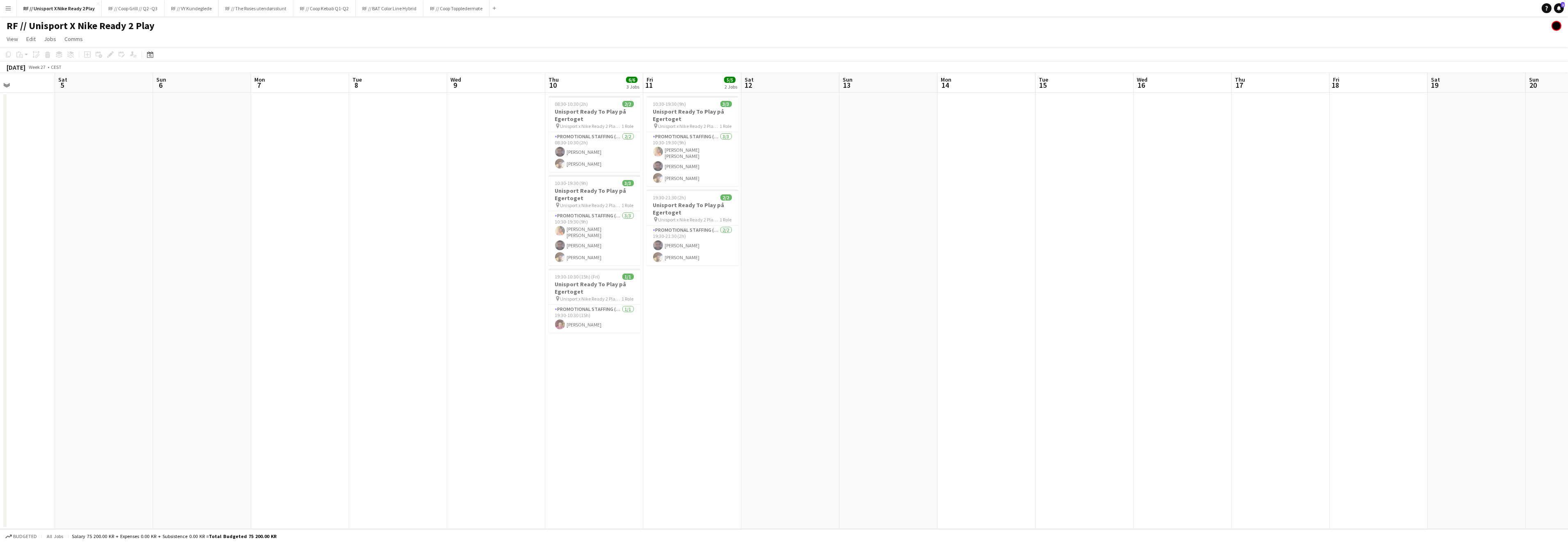
drag, startPoint x: 203, startPoint y: 222, endPoint x: 589, endPoint y: 244, distance: 386.6
click at [635, 231] on app-calendar-viewport "Wed 2 Thu 3 Fri 4 Sat 5 Sun 6 Mon 7 Tue 8 Wed 9 Thu 10 6/6 3 Jobs Fri 11 5/5 2 …" at bounding box center [784, 301] width 1568 height 456
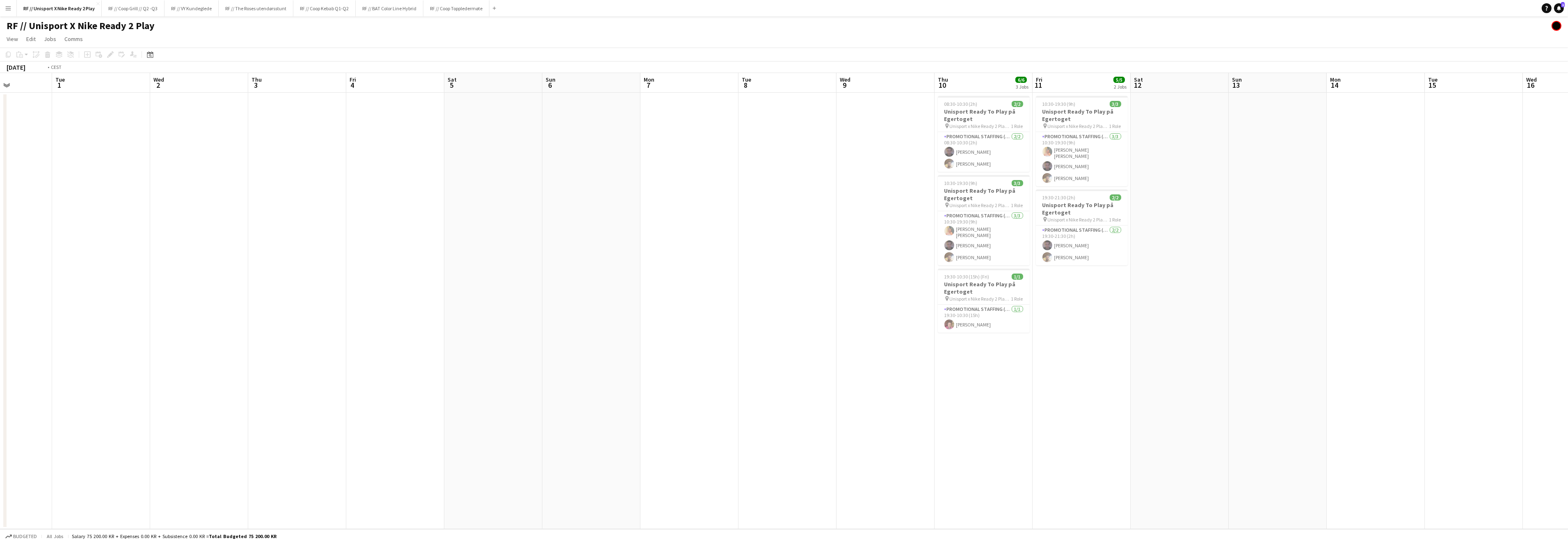
drag, startPoint x: 568, startPoint y: 243, endPoint x: 595, endPoint y: 257, distance: 30.4
click at [681, 243] on app-calendar-viewport "Sat 28 Sun 29 Mon 30 Tue 1 Wed 2 Thu 3 Fri 4 Sat 5 Sun 6 Mon 7 Tue 8 Wed 9 Thu …" at bounding box center [784, 301] width 1568 height 456
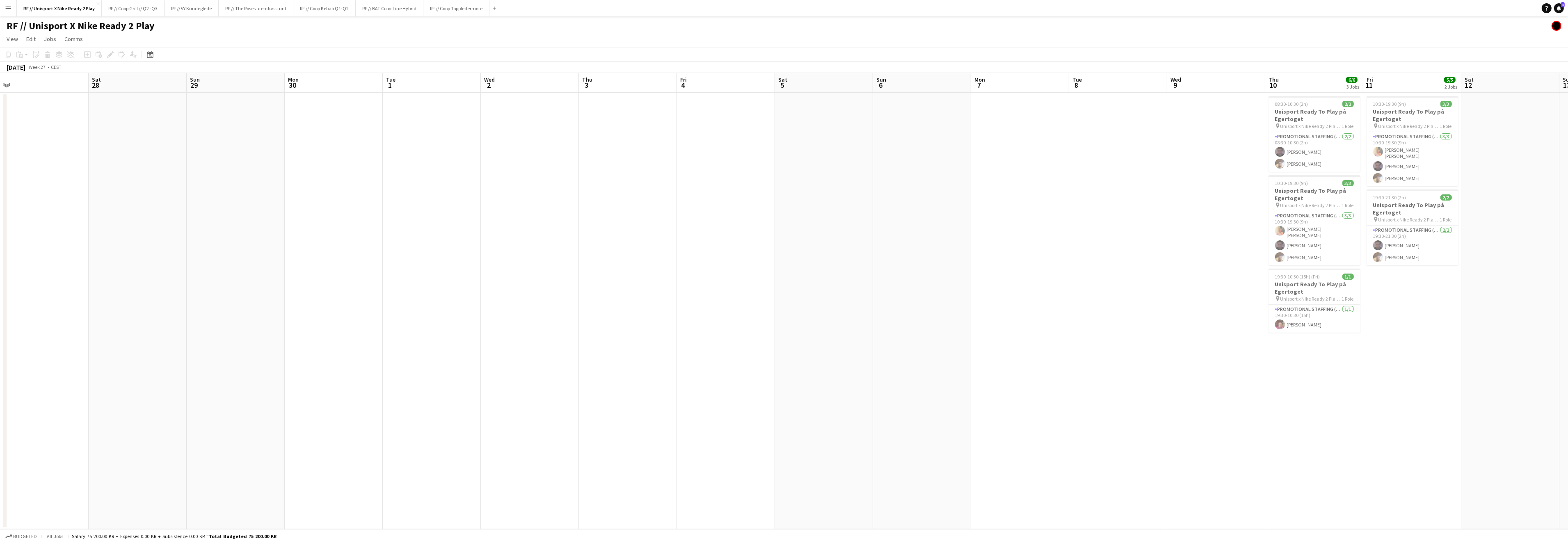
drag, startPoint x: 645, startPoint y: 255, endPoint x: 686, endPoint y: 265, distance: 42.2
click at [718, 254] on app-calendar-viewport "Wed 25 Thu 26 3/3 1 Job Fri 27 Sat 28 Sun 29 Mon 30 Tue 1 Wed 2 Thu 3 Fri 4 Sat…" at bounding box center [784, 301] width 1568 height 456
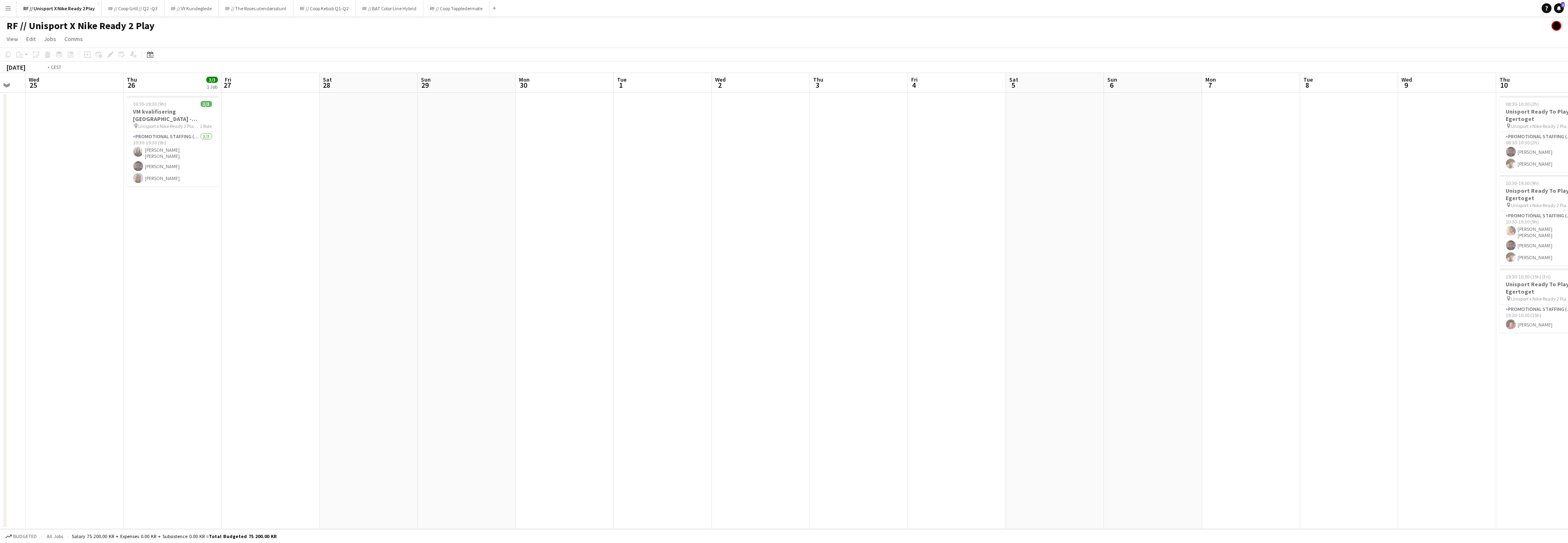
drag, startPoint x: 749, startPoint y: 254, endPoint x: 817, endPoint y: 256, distance: 68.0
click at [805, 254] on app-calendar-viewport "Sun 22 Mon 23 Tue 24 Wed 25 Thu 26 3/3 1 Job Fri 27 Sat 28 Sun 29 Mon 30 Tue 1 …" at bounding box center [784, 301] width 1568 height 456
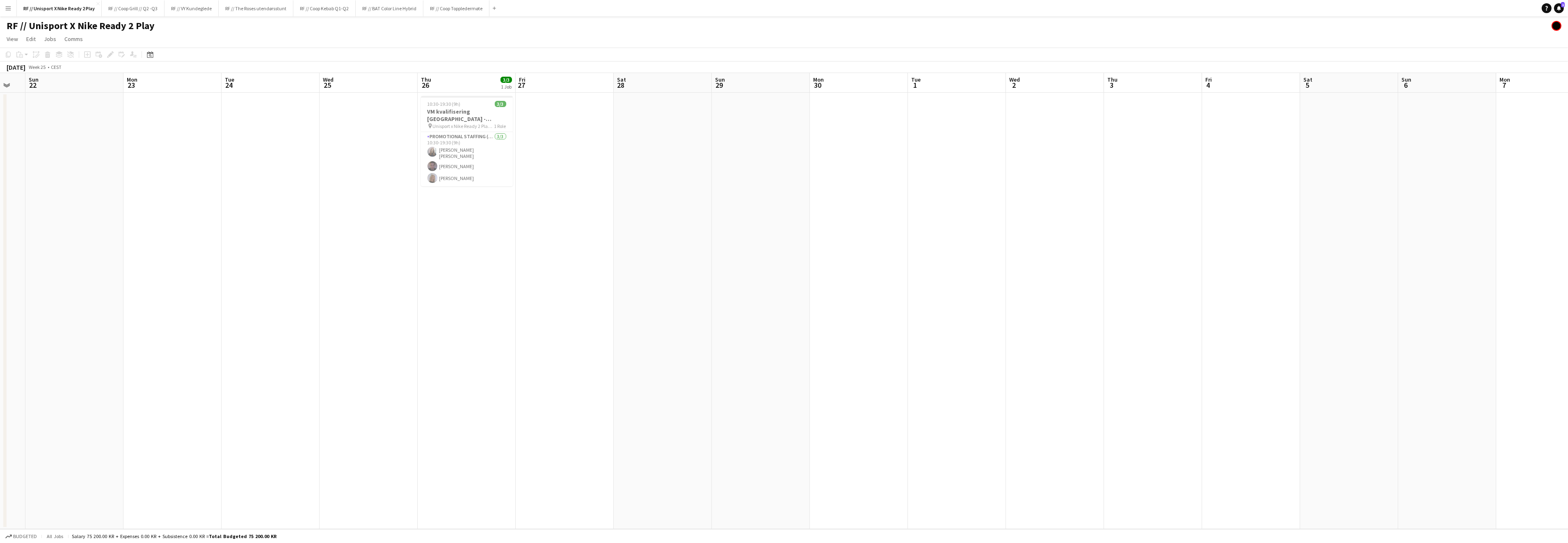
scroll to position [0, 220]
